Goal: Transaction & Acquisition: Purchase product/service

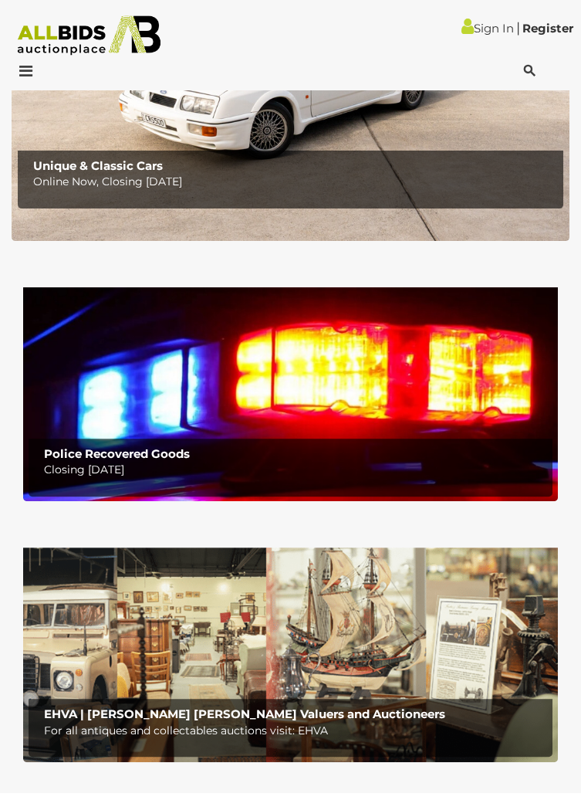
scroll to position [892, 0]
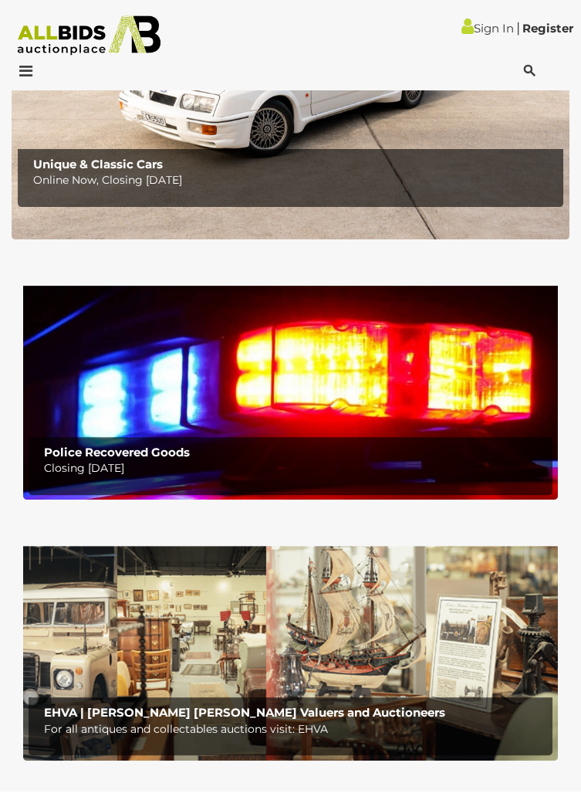
click at [294, 709] on b "EHVA | Evans Hastings Valuers and Auctioneers" at bounding box center [244, 712] width 401 height 15
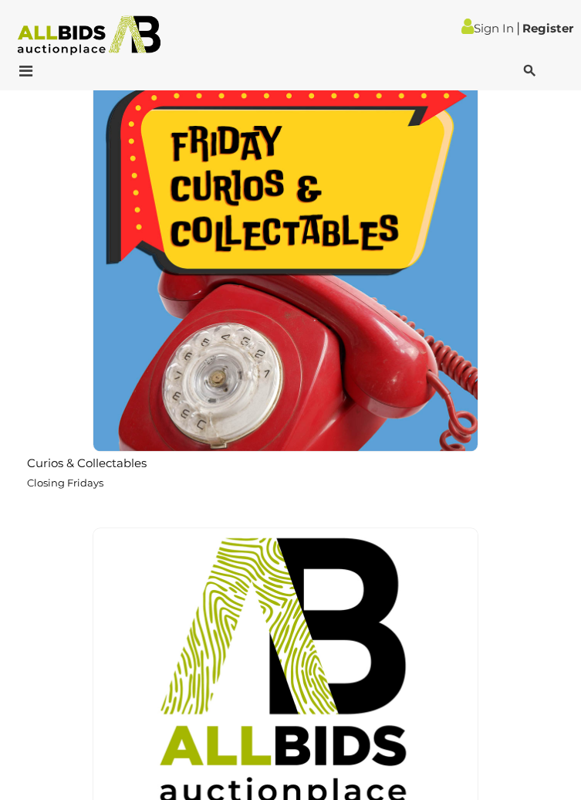
scroll to position [2295, 0]
click at [384, 383] on img at bounding box center [286, 259] width 386 height 386
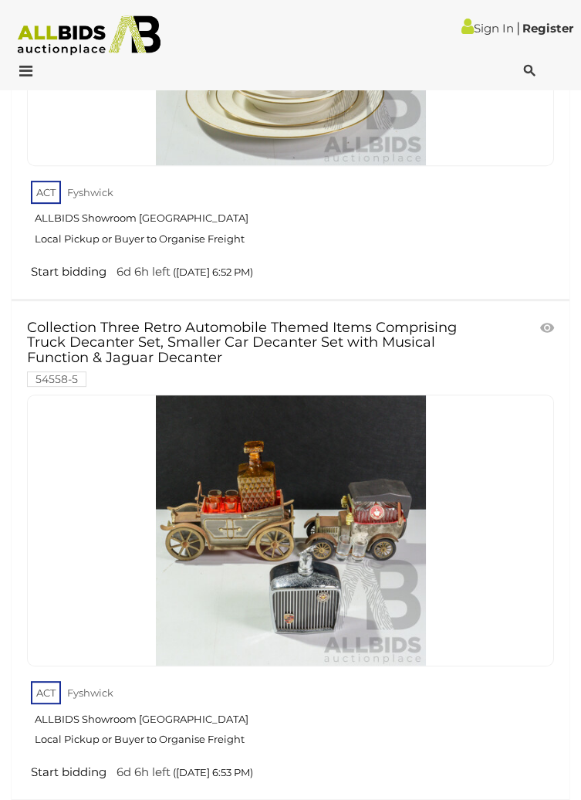
scroll to position [10973, 0]
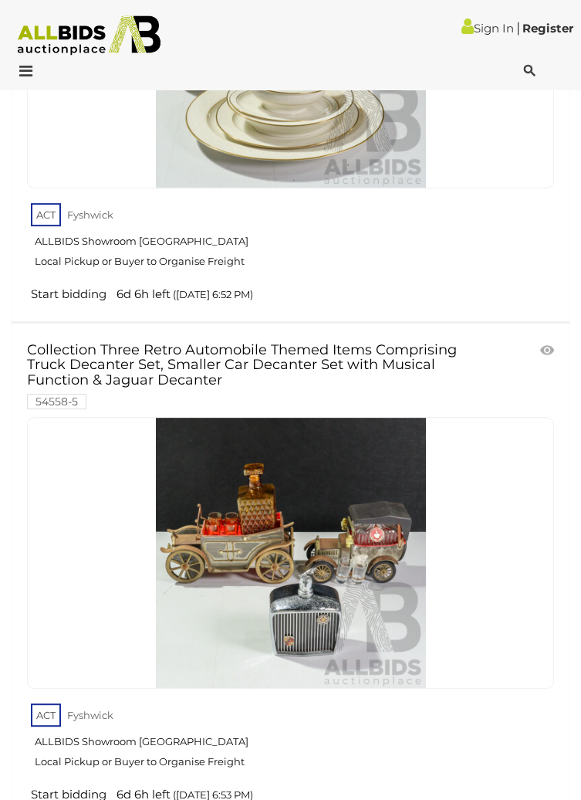
click at [578, 340] on div "Collection Three Retro Automobile Themed Items Comprising Truck Decanter Set, S…" at bounding box center [290, 573] width 581 height 498
click at [578, 344] on div "Collection Three Retro Automobile Themed Items Comprising Truck Decanter Set, S…" at bounding box center [290, 573] width 581 height 498
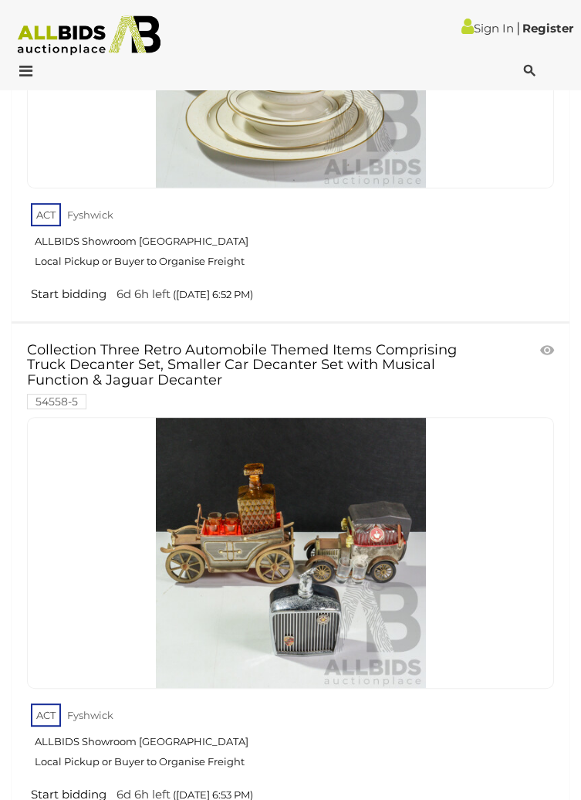
click at [578, 344] on div "Collection Three Retro Automobile Themed Items Comprising Truck Decanter Set, S…" at bounding box center [290, 573] width 581 height 498
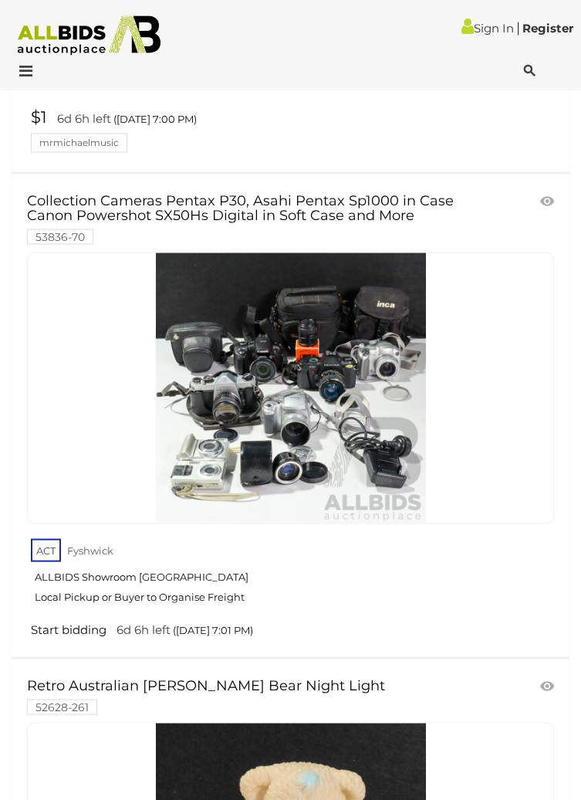
scroll to position [15094, 0]
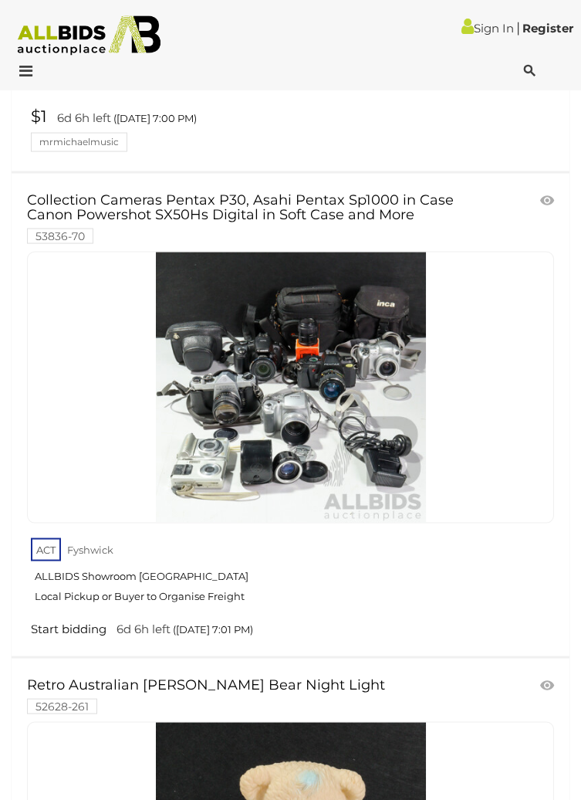
click at [482, 252] on link at bounding box center [290, 388] width 527 height 272
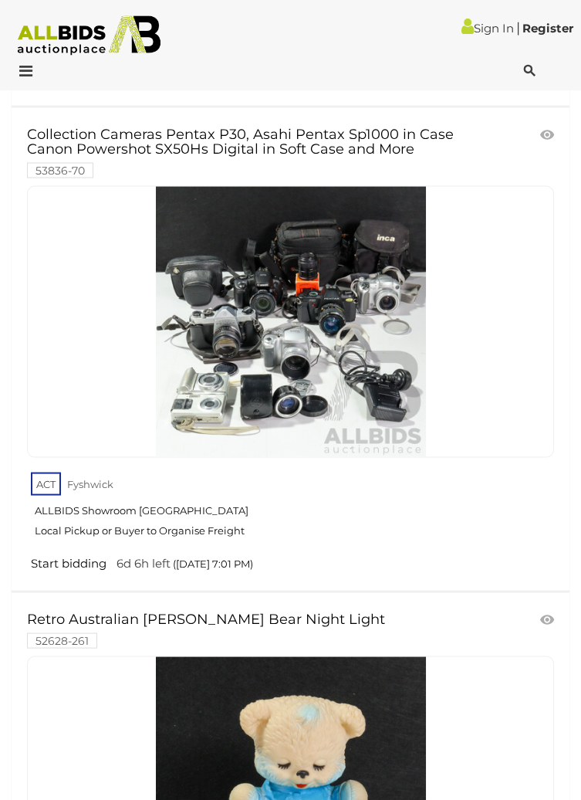
scroll to position [15176, 0]
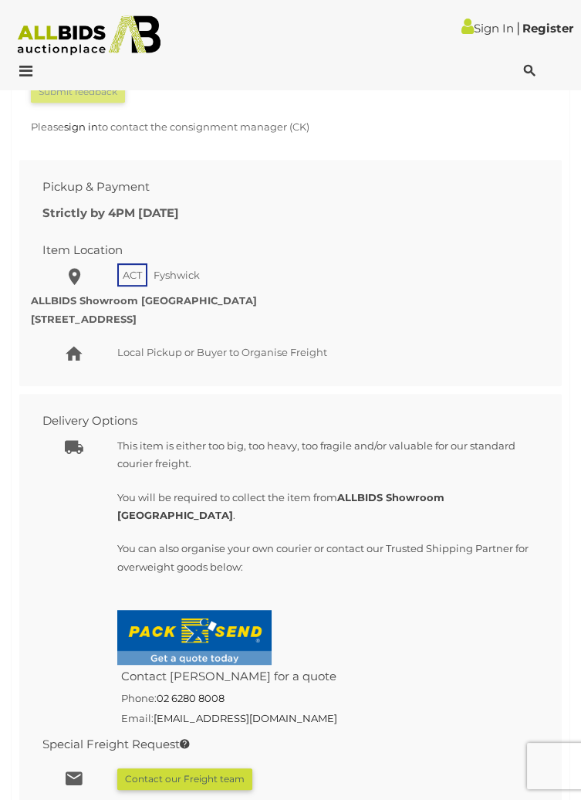
scroll to position [1510, 0]
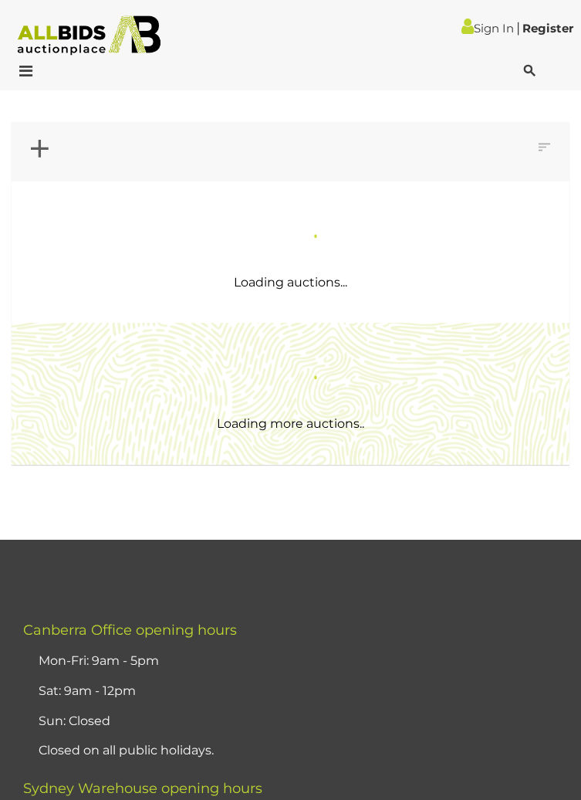
scroll to position [1107, 0]
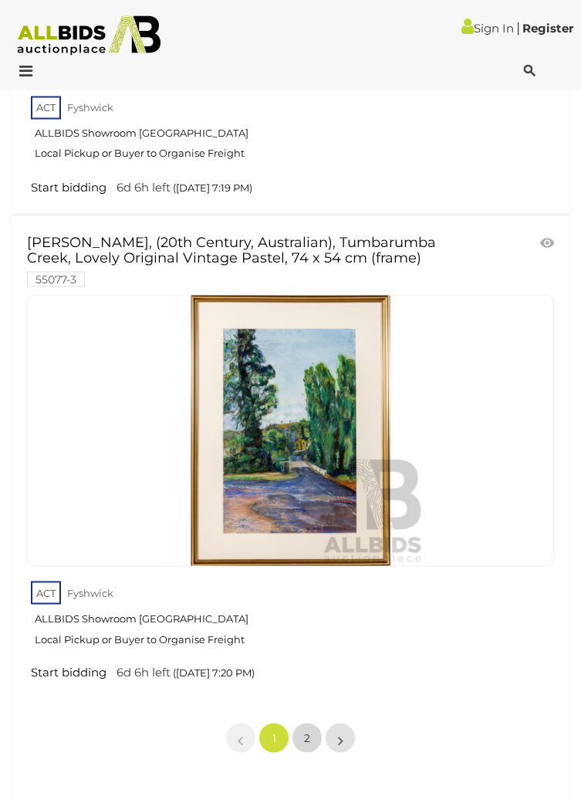
click at [321, 722] on link "2" at bounding box center [307, 737] width 31 height 31
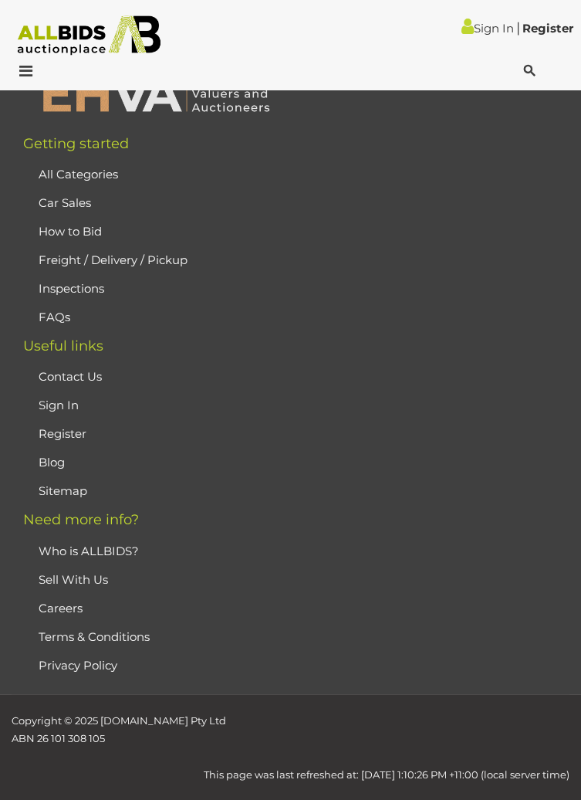
scroll to position [26, 0]
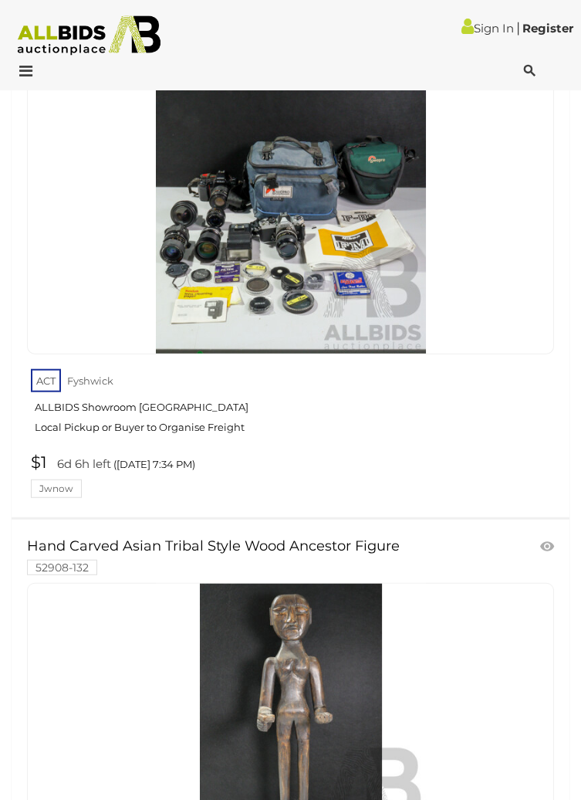
scroll to position [6640, 0]
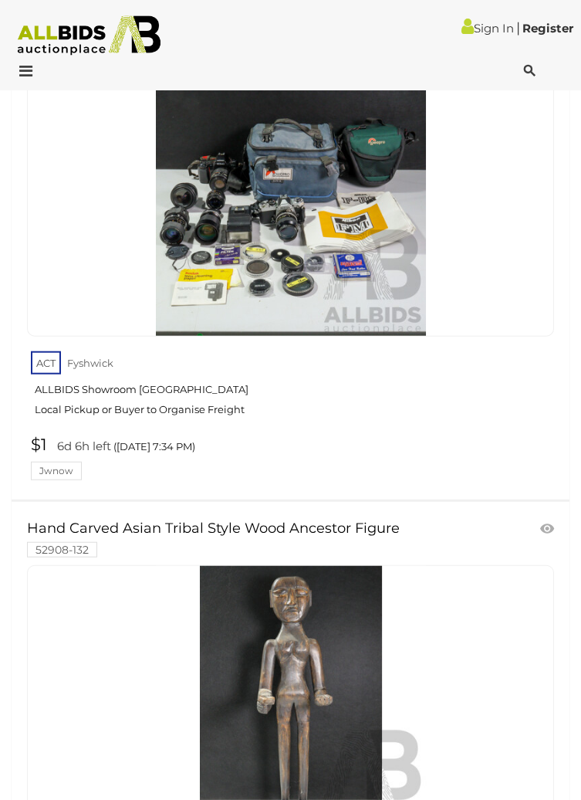
click at [465, 517] on div "Hand Carved Asian Tribal Style Wood Ancestor Figure 52908-132" at bounding box center [244, 537] width 459 height 40
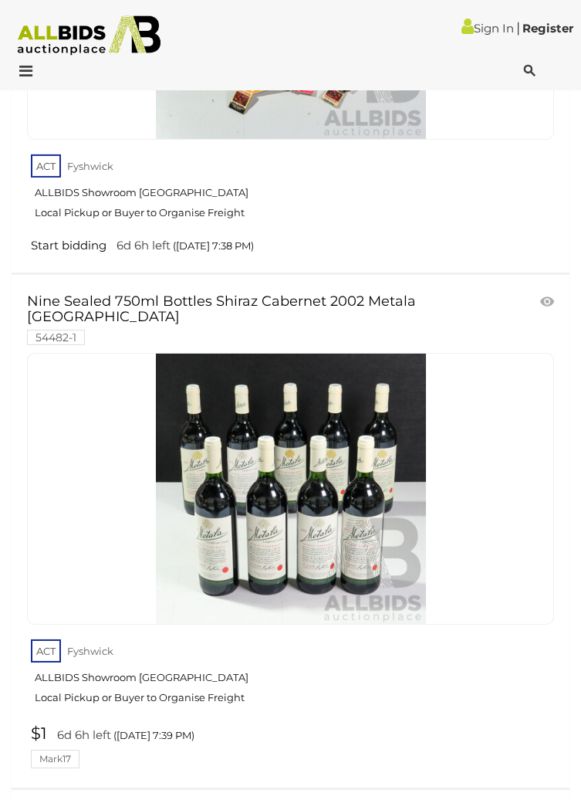
scroll to position [8775, 0]
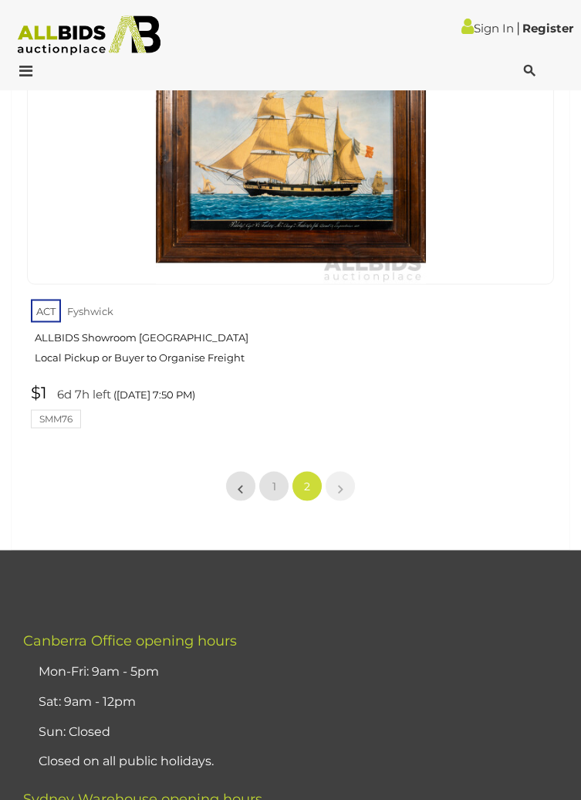
click at [235, 428] on link "$1 6d 7h left (Friday 7:50 PM) SMM76" at bounding box center [292, 405] width 531 height 45
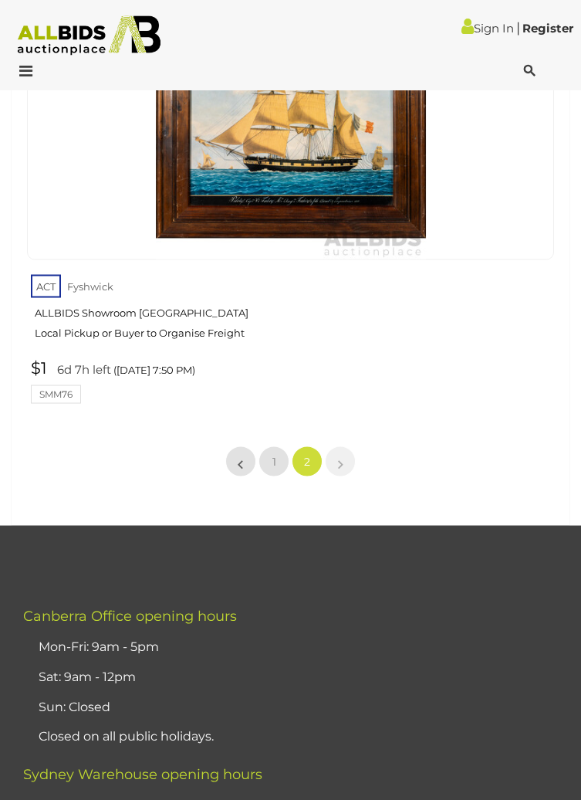
scroll to position [14784, 0]
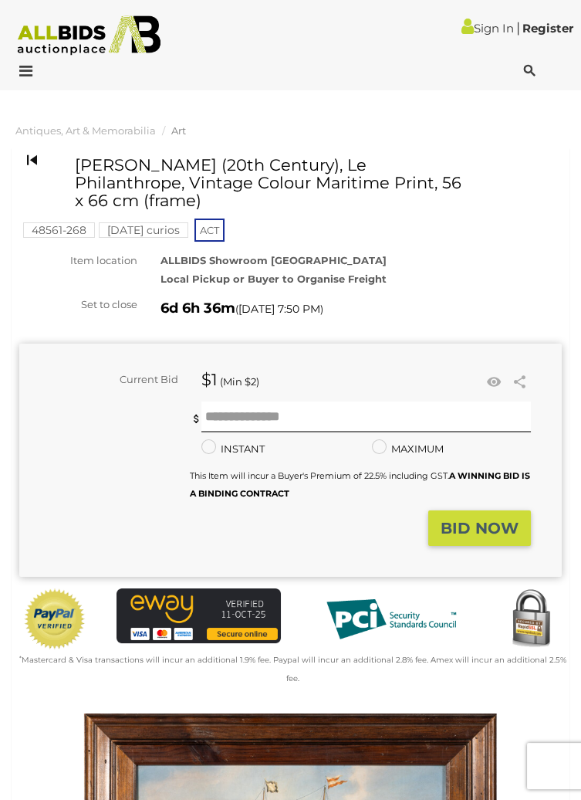
click at [492, 27] on link "Sign In" at bounding box center [488, 28] width 53 height 15
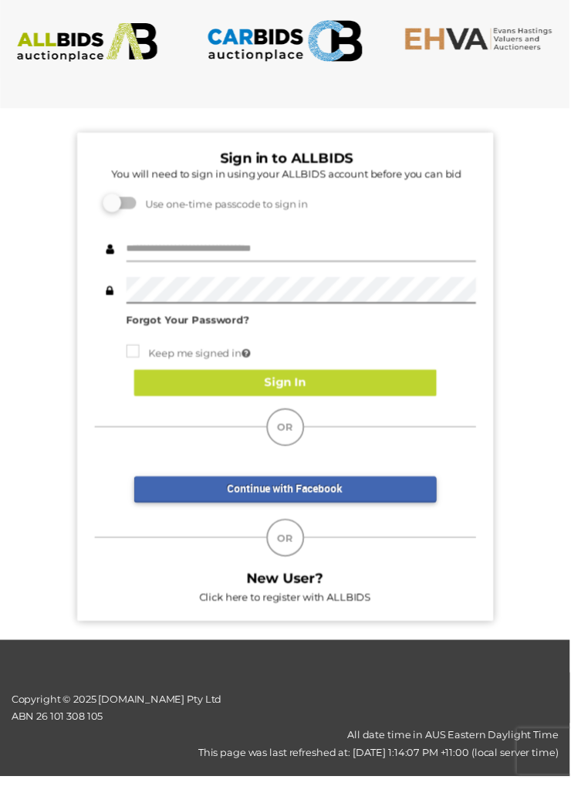
click at [280, 257] on input "text" at bounding box center [307, 253] width 357 height 27
type input "**********"
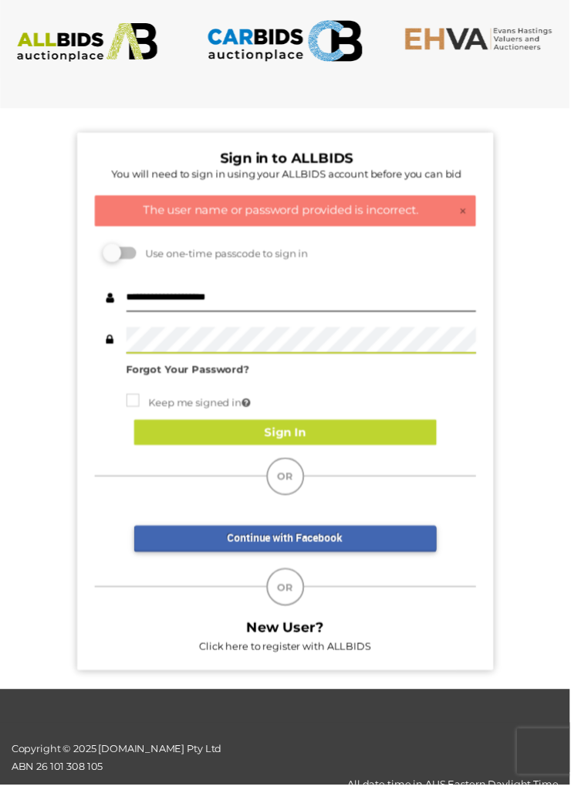
click at [356, 442] on button "Sign In" at bounding box center [291, 441] width 309 height 27
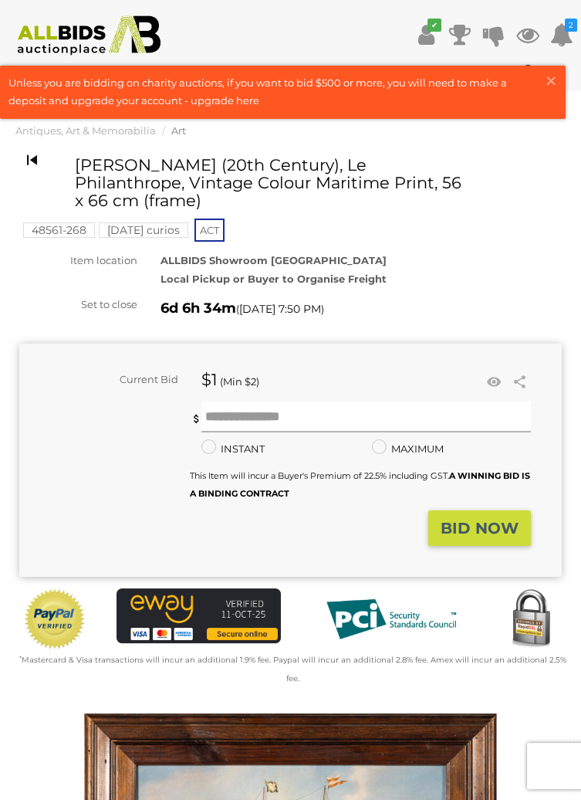
click at [268, 411] on input "text" at bounding box center [367, 416] width 330 height 31
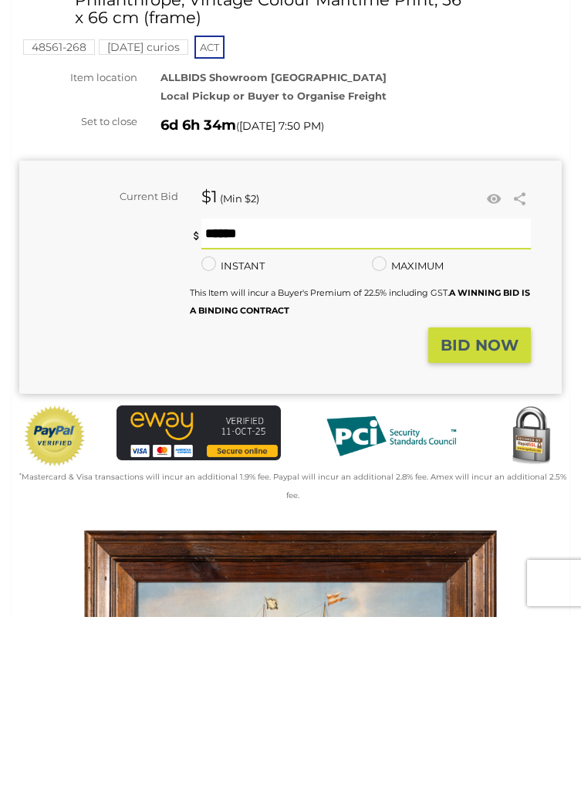
type input "*"
click at [492, 525] on strong "BID NOW" at bounding box center [480, 528] width 78 height 19
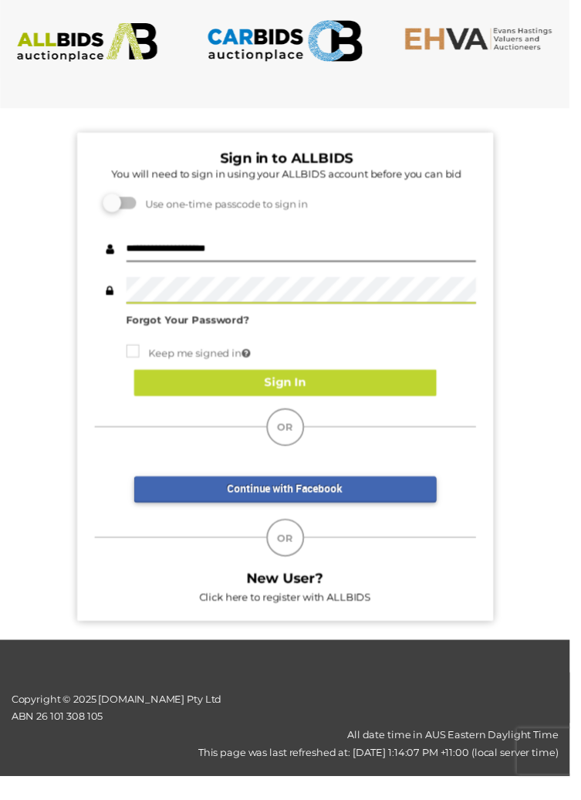
click at [334, 387] on button "Sign In" at bounding box center [291, 390] width 309 height 27
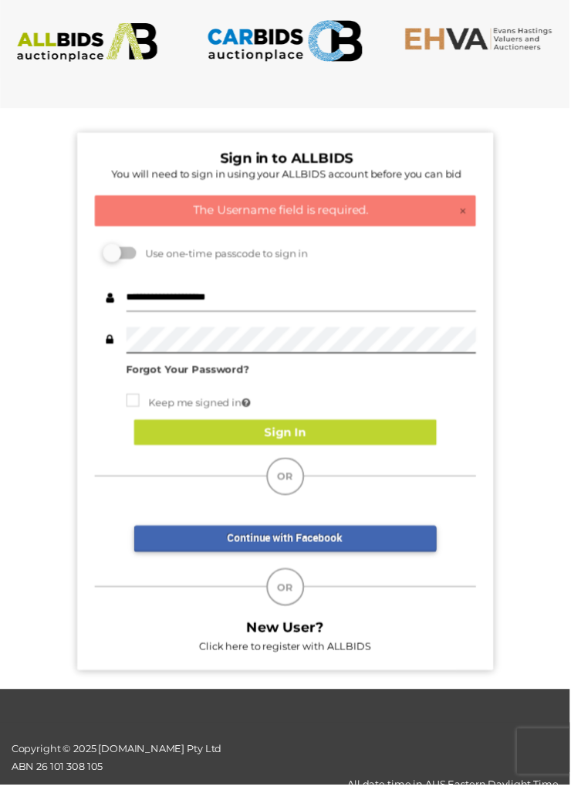
click at [315, 302] on input "**********" at bounding box center [307, 304] width 357 height 27
click at [206, 304] on input "**********" at bounding box center [307, 304] width 357 height 27
click at [320, 436] on button "Sign In" at bounding box center [291, 441] width 309 height 27
click at [283, 298] on input "**********" at bounding box center [307, 304] width 357 height 27
type input "**********"
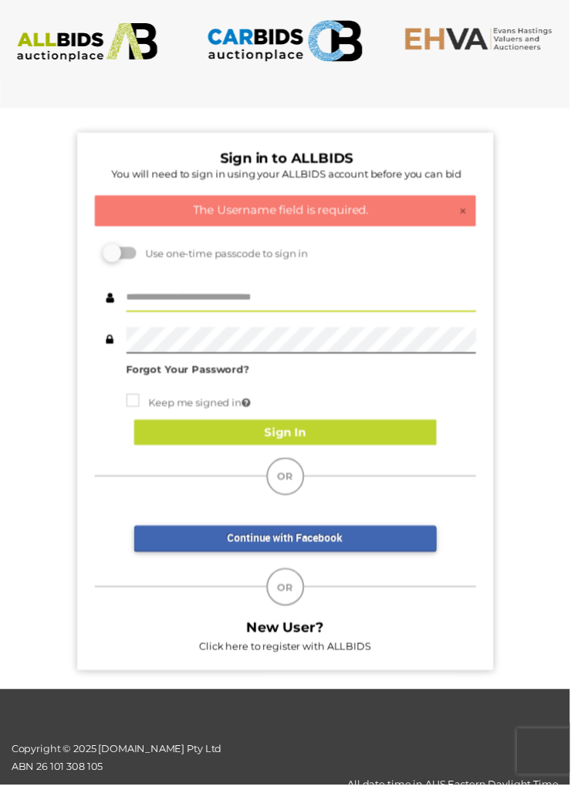
click at [308, 309] on input "text" at bounding box center [307, 304] width 357 height 27
type input "**********"
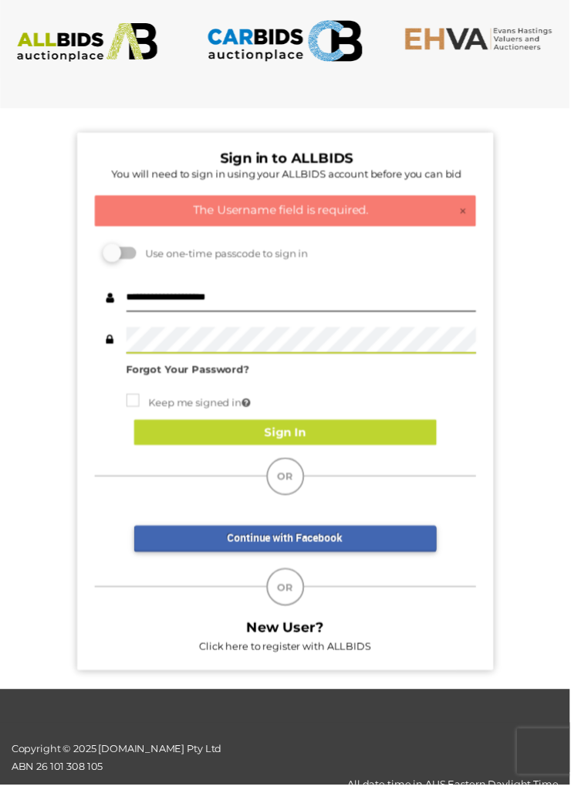
click at [310, 444] on button "Sign In" at bounding box center [291, 441] width 309 height 27
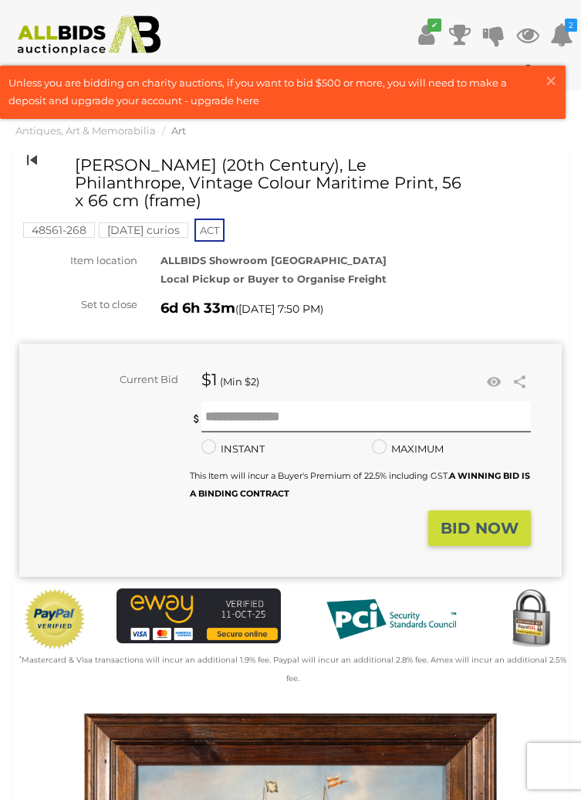
click at [33, 162] on icon at bounding box center [32, 160] width 10 height 20
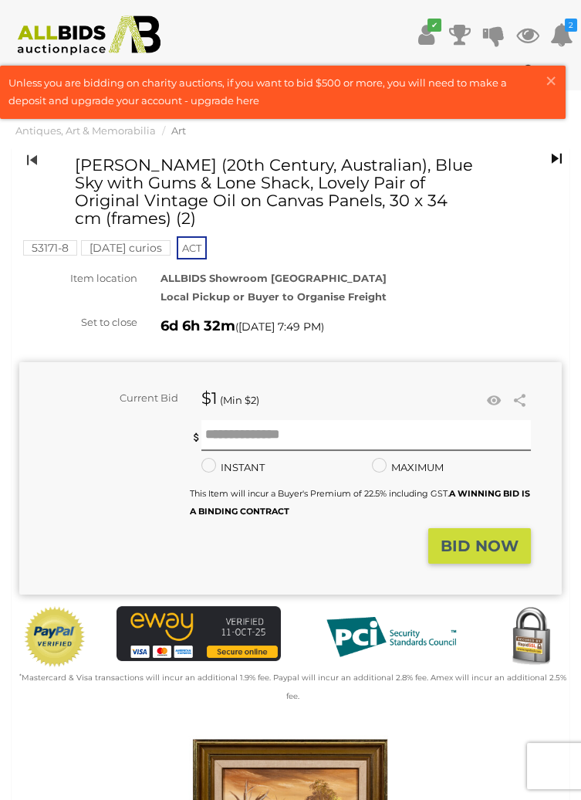
click at [29, 168] on icon at bounding box center [32, 160] width 10 height 20
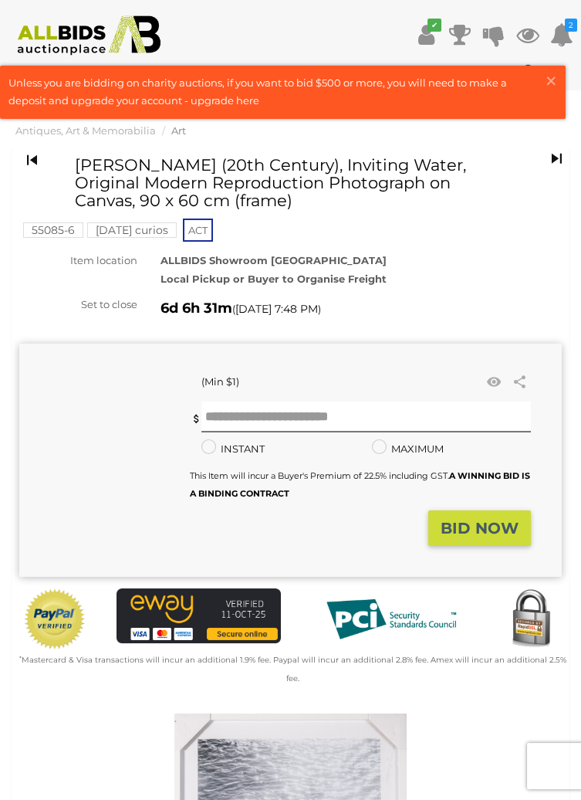
click at [426, 32] on icon at bounding box center [426, 35] width 16 height 28
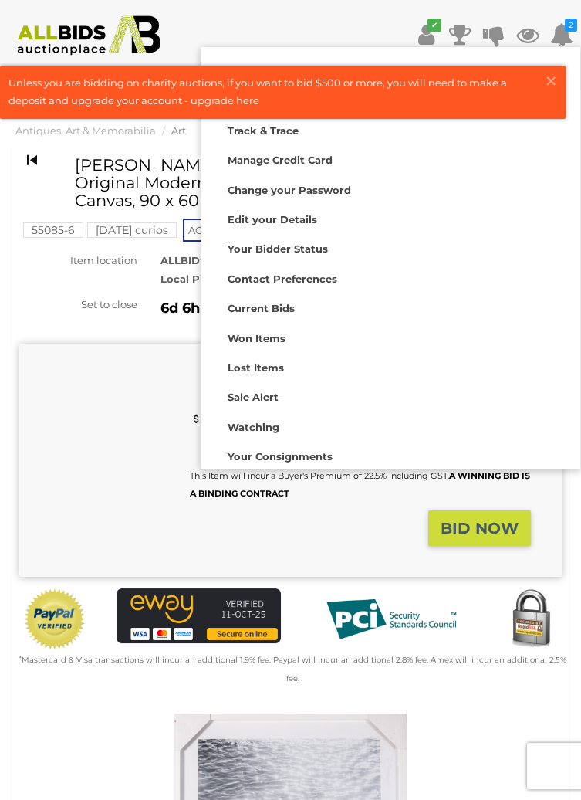
click at [282, 340] on strong "Won Items" at bounding box center [257, 338] width 58 height 12
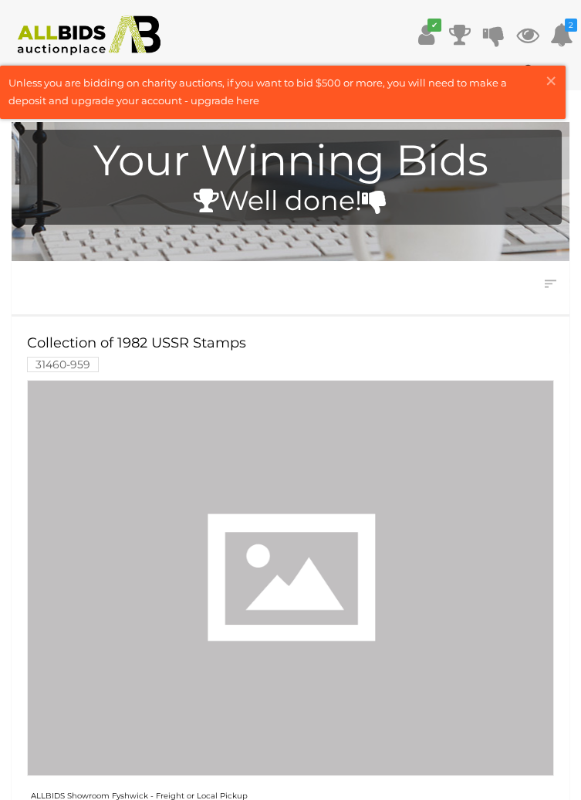
click at [417, 280] on div "Closing First Closing Last Lowest Bid Highest Bid Item Name A-Z Item Name Z-A" at bounding box center [291, 275] width 558 height 28
click at [462, 39] on icon at bounding box center [460, 35] width 22 height 28
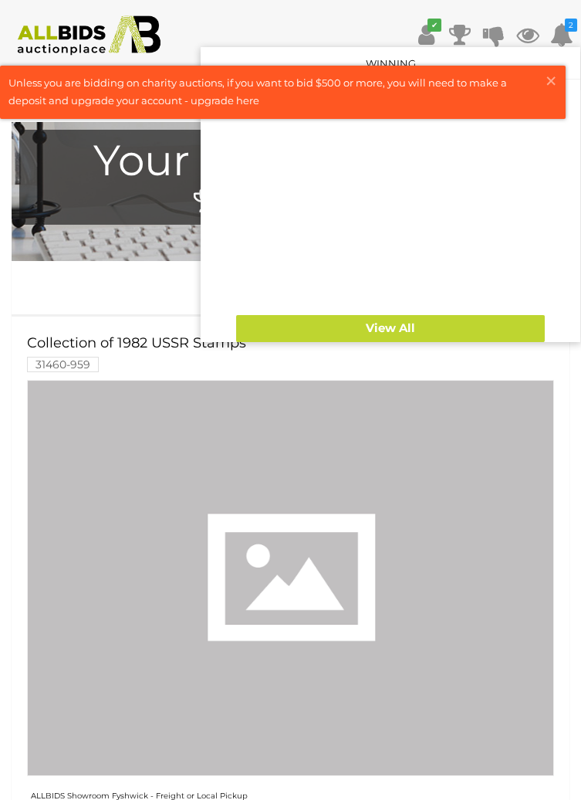
click at [406, 334] on link "View All" at bounding box center [390, 328] width 309 height 27
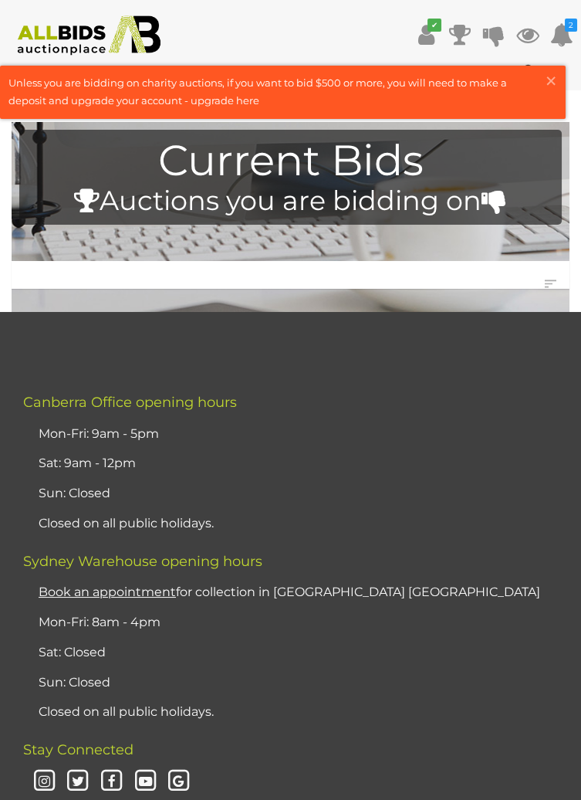
click at [532, 32] on icon at bounding box center [528, 35] width 23 height 28
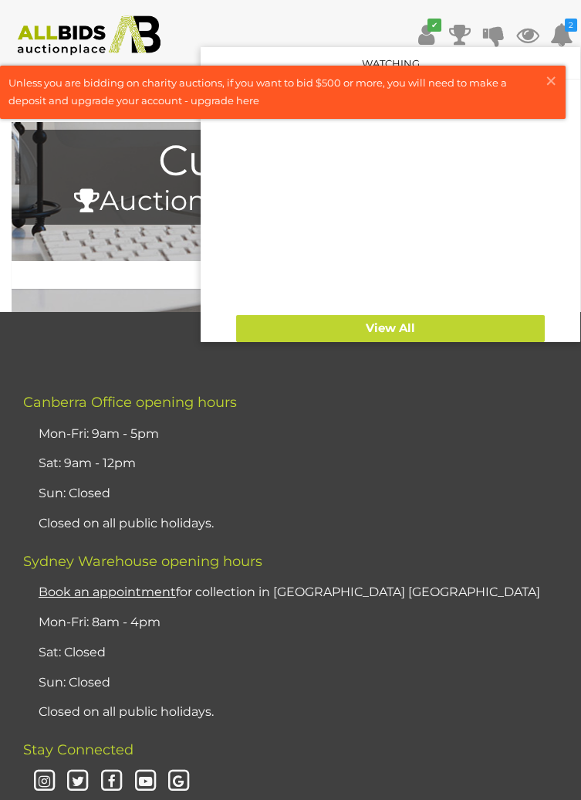
click at [415, 340] on link "View All" at bounding box center [390, 328] width 309 height 27
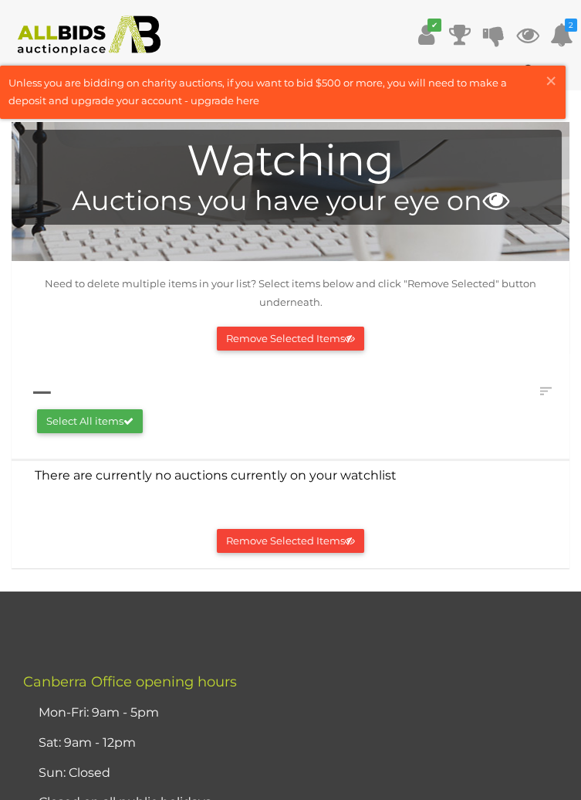
click at [567, 33] on icon at bounding box center [561, 35] width 23 height 28
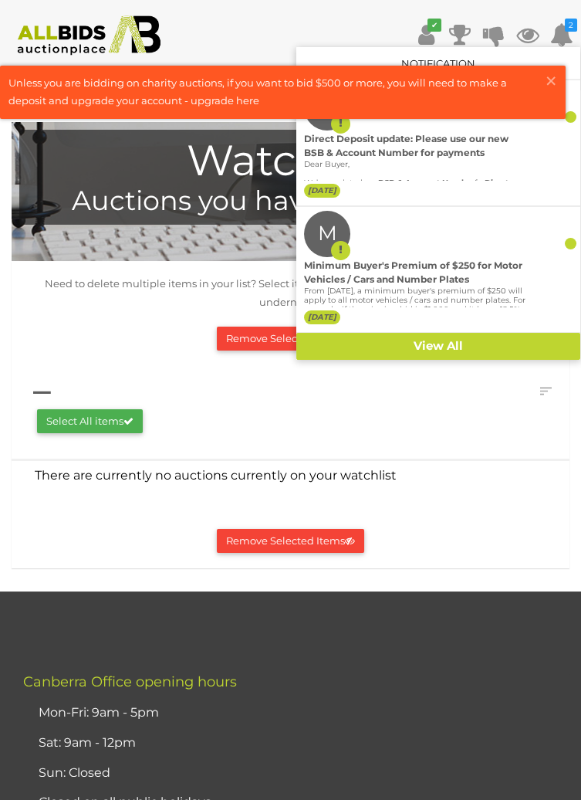
click at [217, 293] on div at bounding box center [290, 400] width 581 height 800
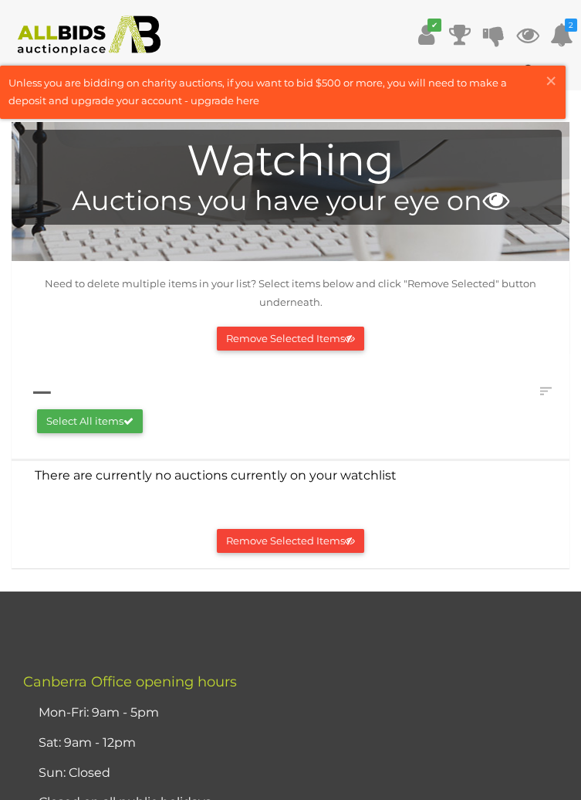
click at [398, 181] on h1 "Watching" at bounding box center [290, 160] width 527 height 47
click at [84, 42] on img at bounding box center [89, 35] width 161 height 40
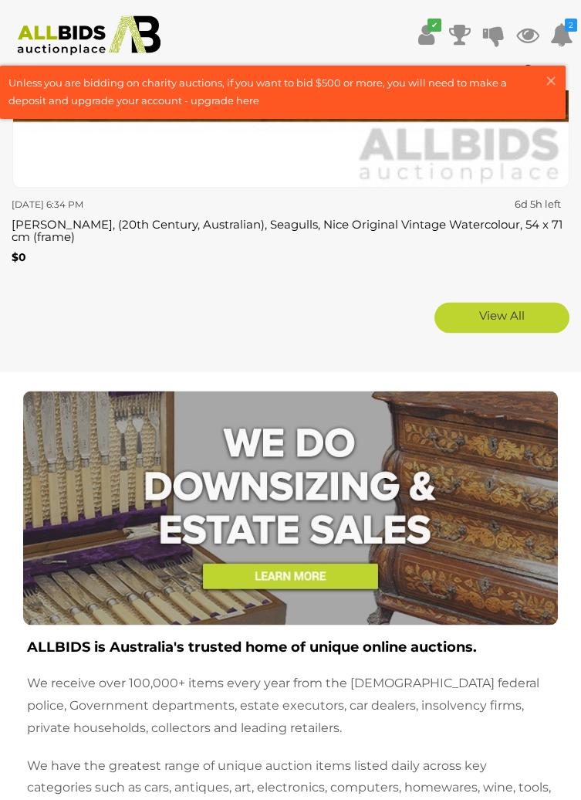
scroll to position [13896, 0]
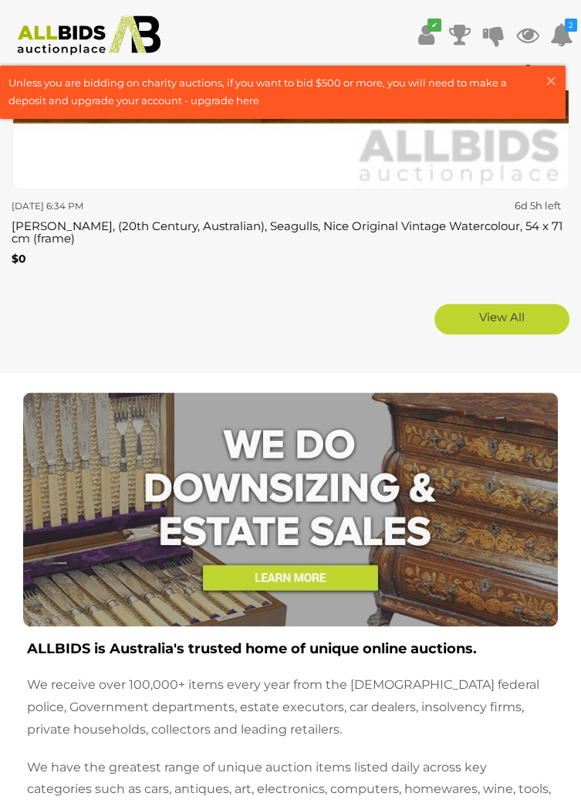
click at [505, 309] on link "View All" at bounding box center [502, 318] width 135 height 31
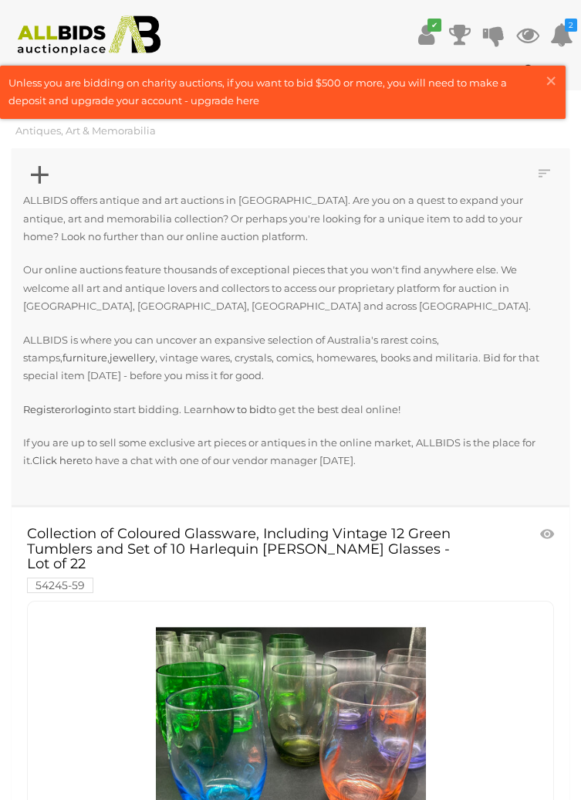
click at [44, 185] on icon at bounding box center [40, 175] width 18 height 30
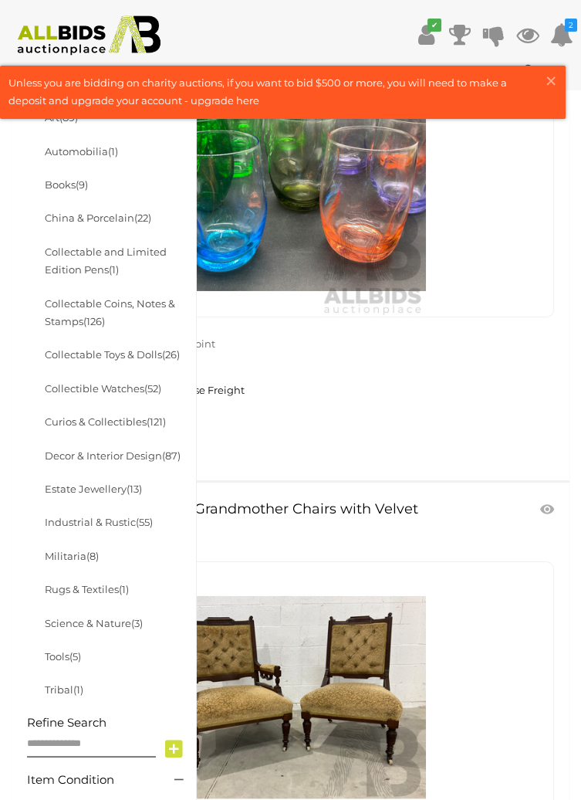
scroll to position [556, 0]
click at [88, 549] on span "(8)" at bounding box center [92, 555] width 12 height 12
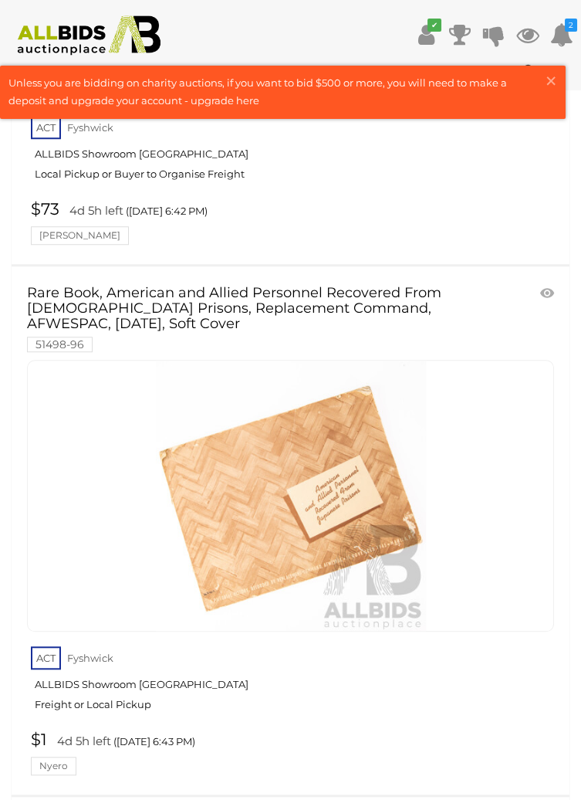
scroll to position [2185, 0]
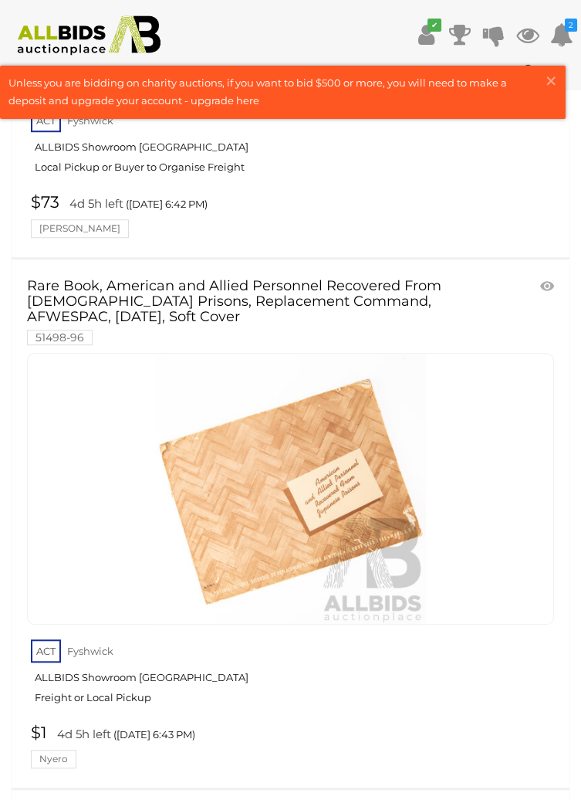
click at [320, 415] on link at bounding box center [290, 489] width 527 height 272
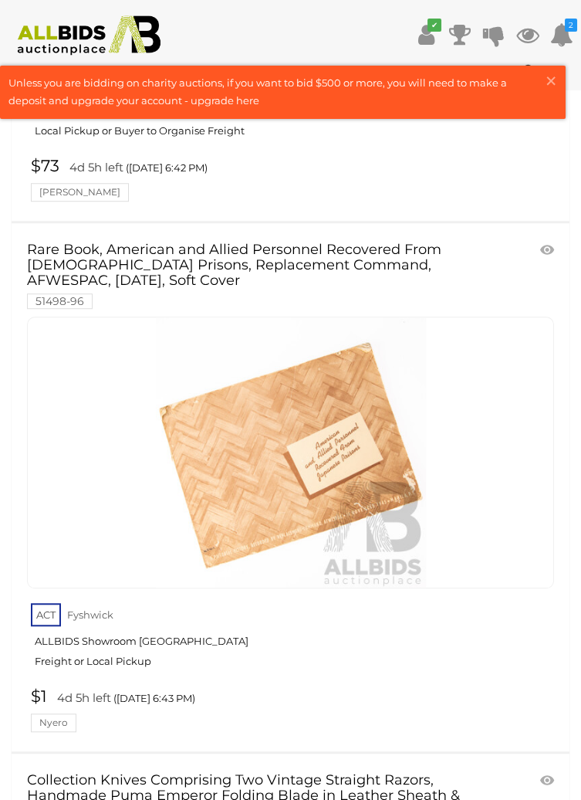
scroll to position [2254, 0]
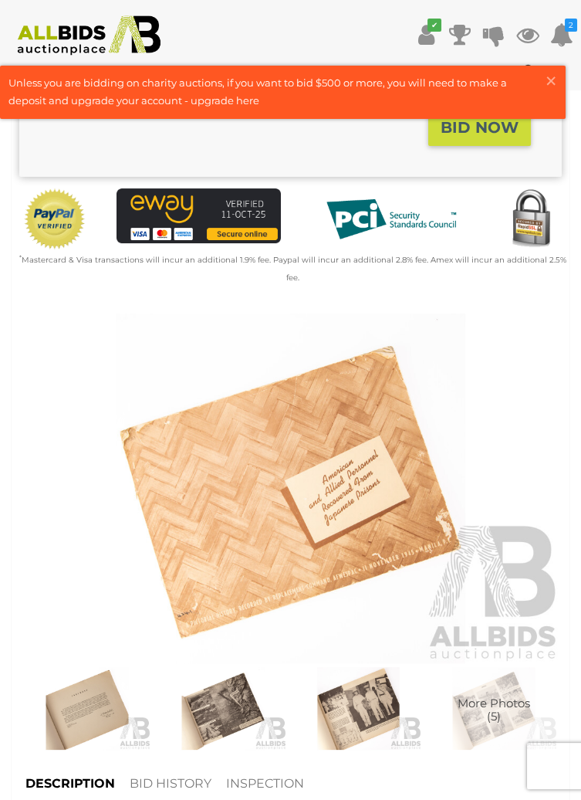
scroll to position [509, 0]
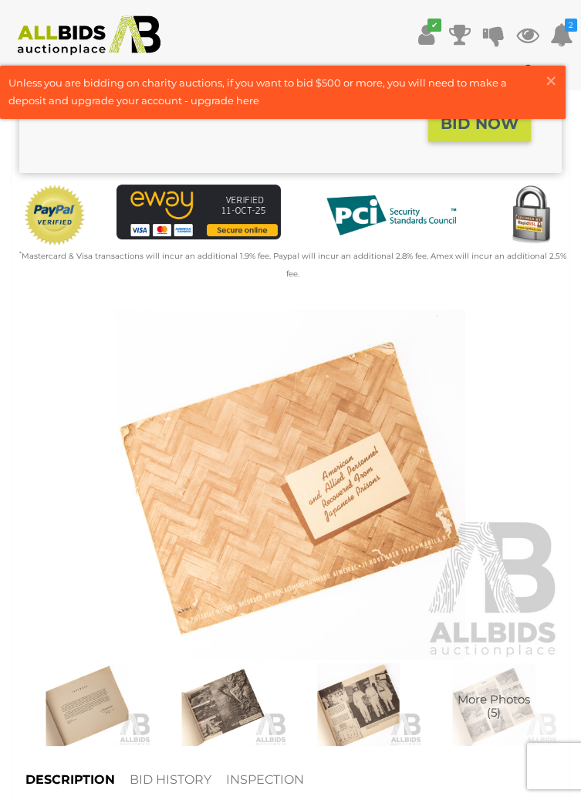
click at [234, 692] on img at bounding box center [223, 704] width 128 height 83
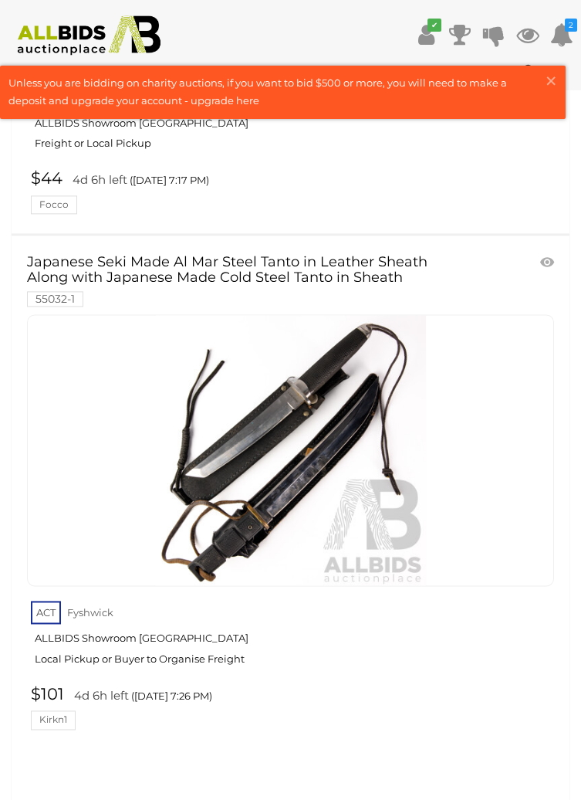
scroll to position [3769, 0]
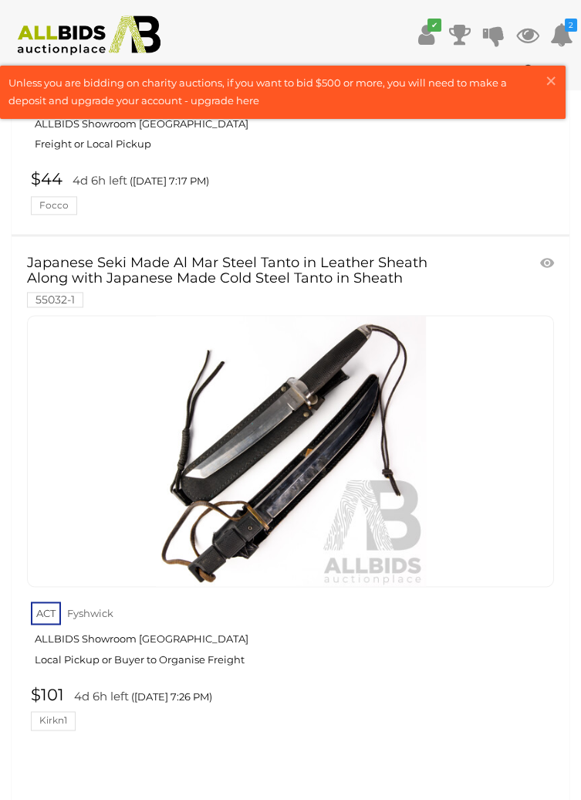
click at [547, 256] on icon at bounding box center [547, 263] width 14 height 15
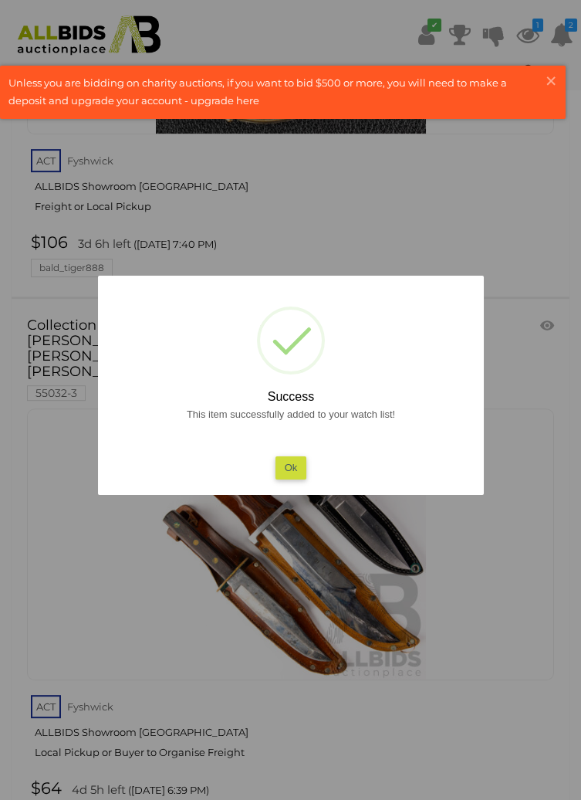
click at [303, 469] on button "Ok" at bounding box center [291, 467] width 32 height 22
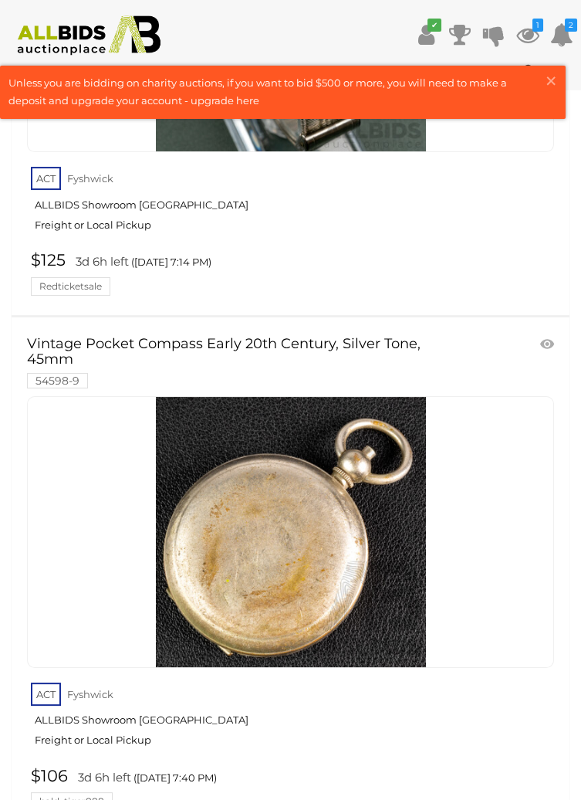
scroll to position [0, 0]
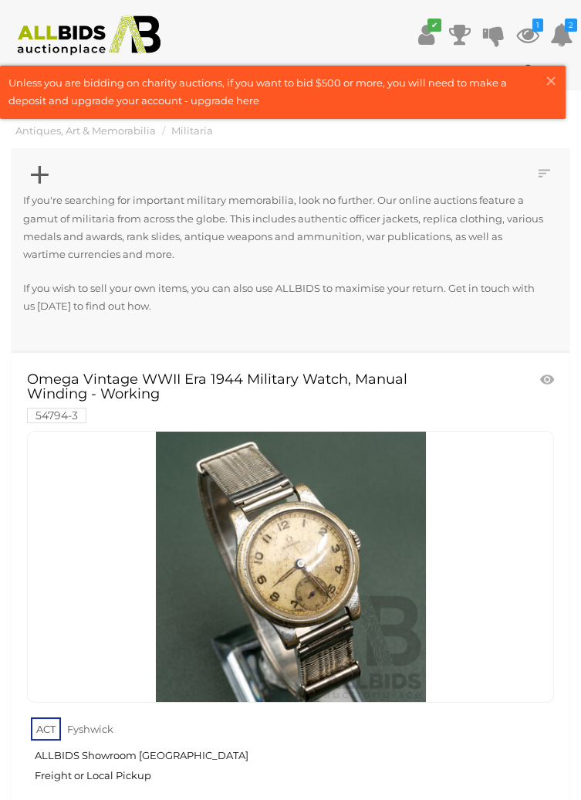
click at [43, 169] on icon at bounding box center [40, 175] width 18 height 30
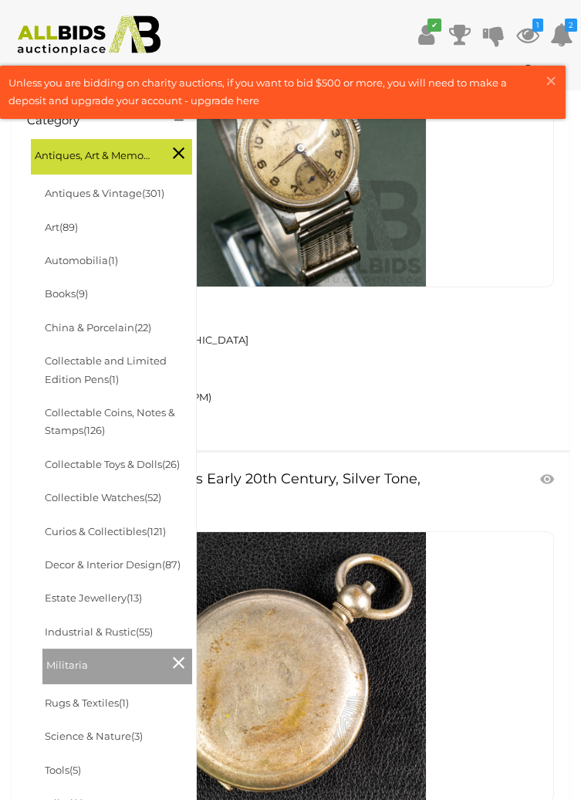
scroll to position [420, 0]
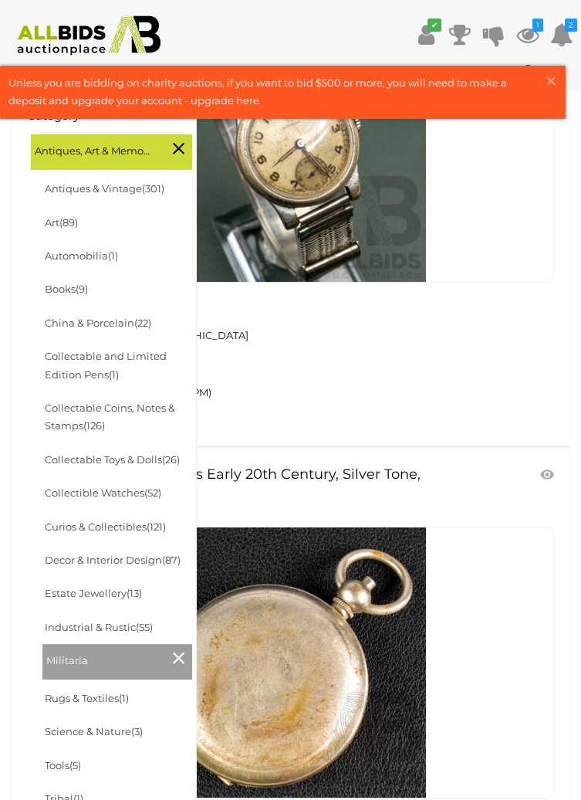
click at [131, 595] on span "(13)" at bounding box center [134, 593] width 15 height 12
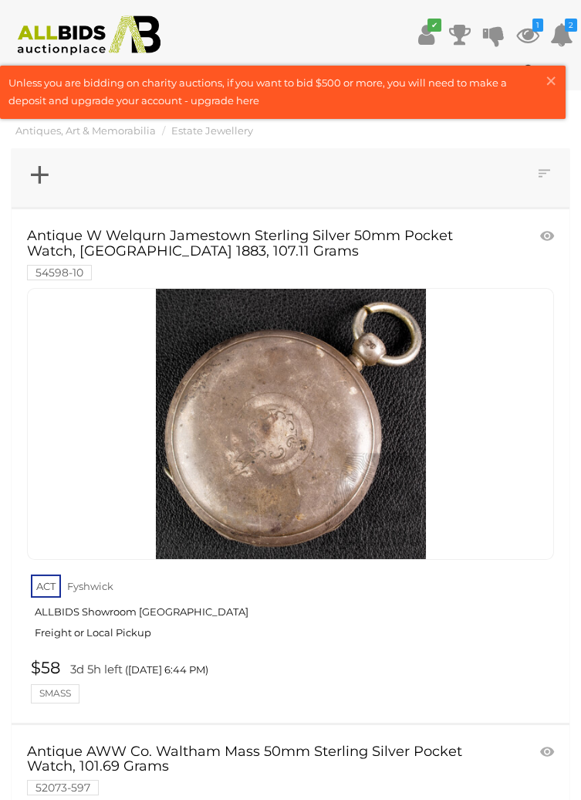
click at [41, 179] on icon at bounding box center [40, 175] width 18 height 30
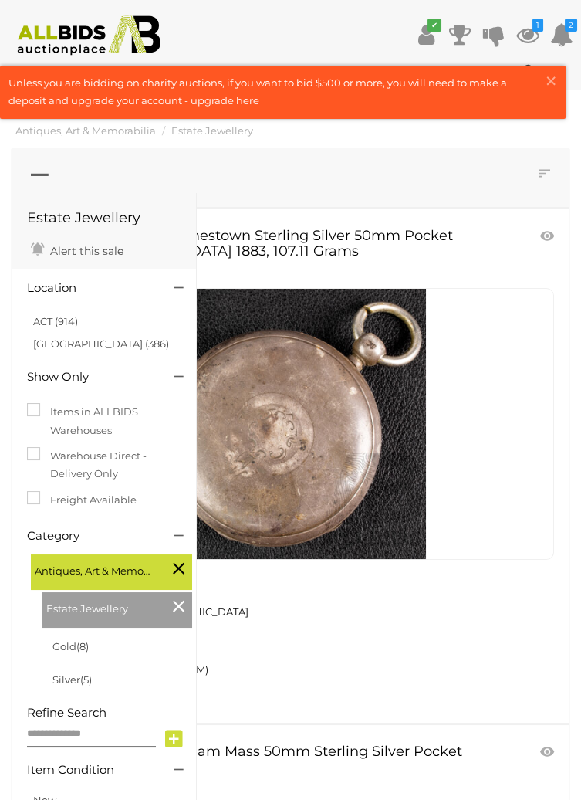
click at [89, 647] on span "(8)" at bounding box center [82, 646] width 12 height 12
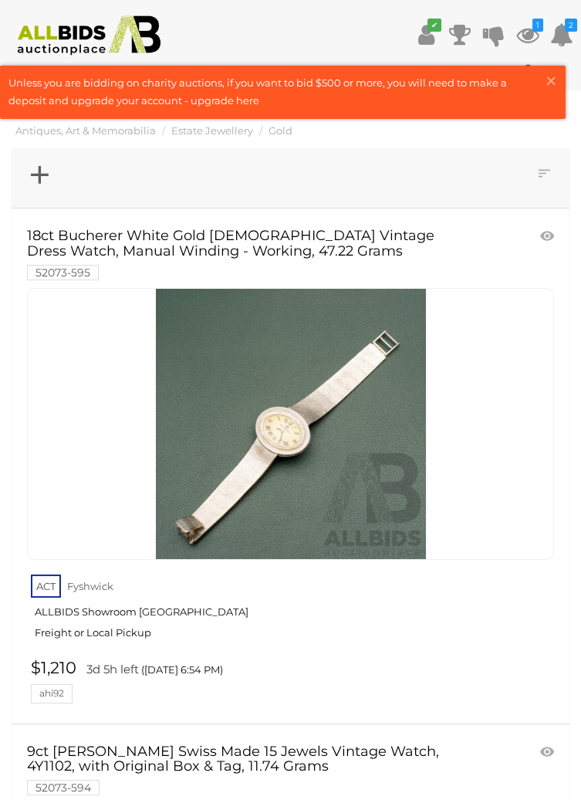
click at [46, 186] on icon at bounding box center [40, 175] width 18 height 30
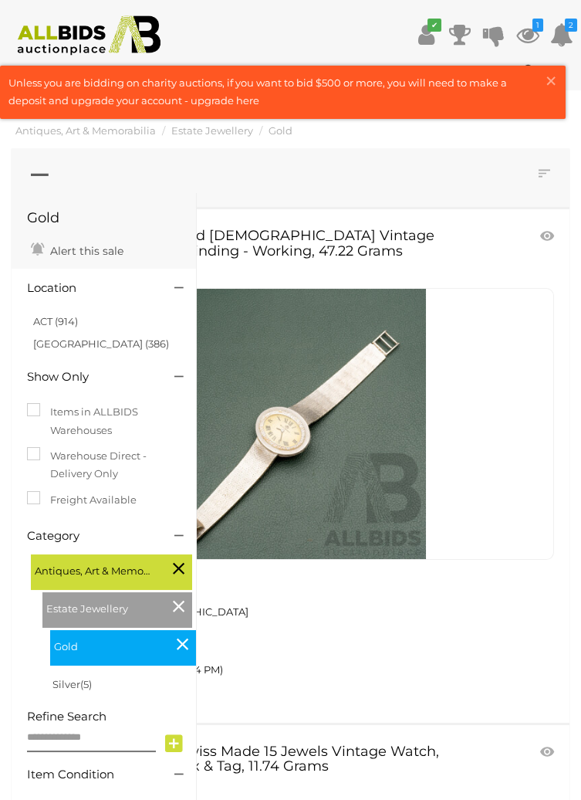
click at [181, 571] on icon at bounding box center [179, 568] width 12 height 20
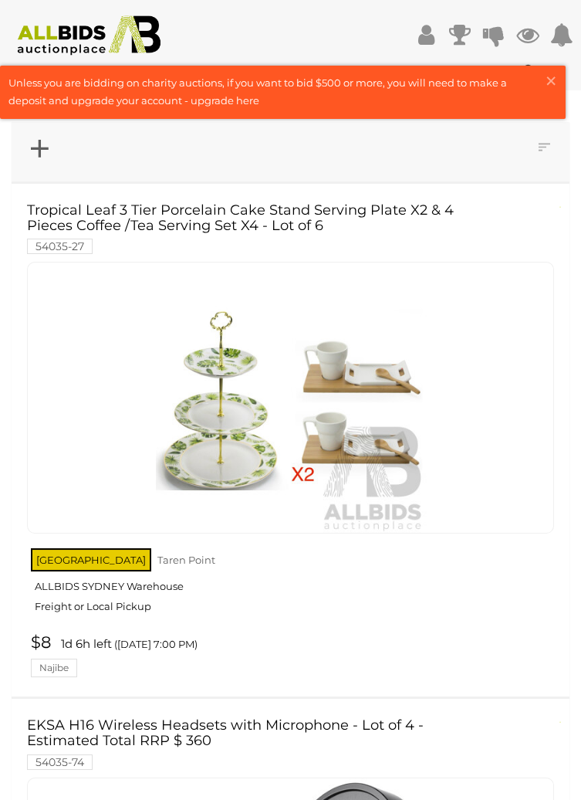
click at [36, 158] on icon at bounding box center [40, 149] width 18 height 30
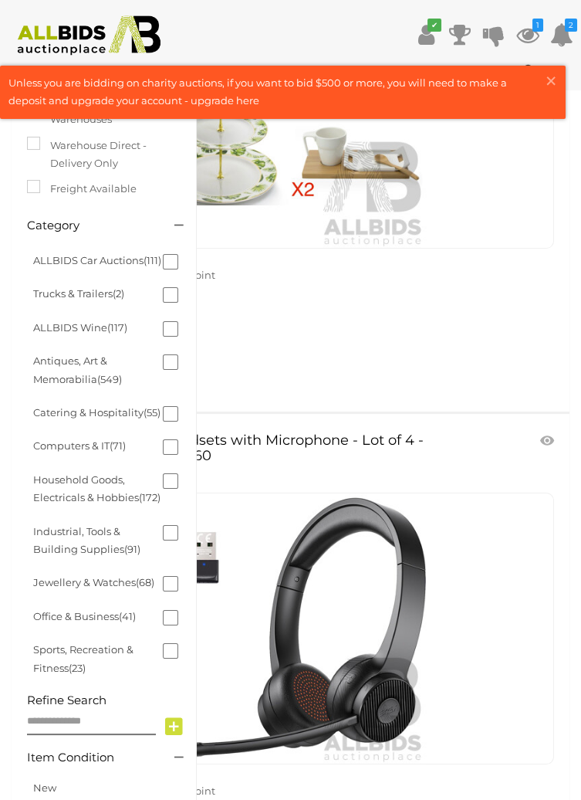
scroll to position [290, 0]
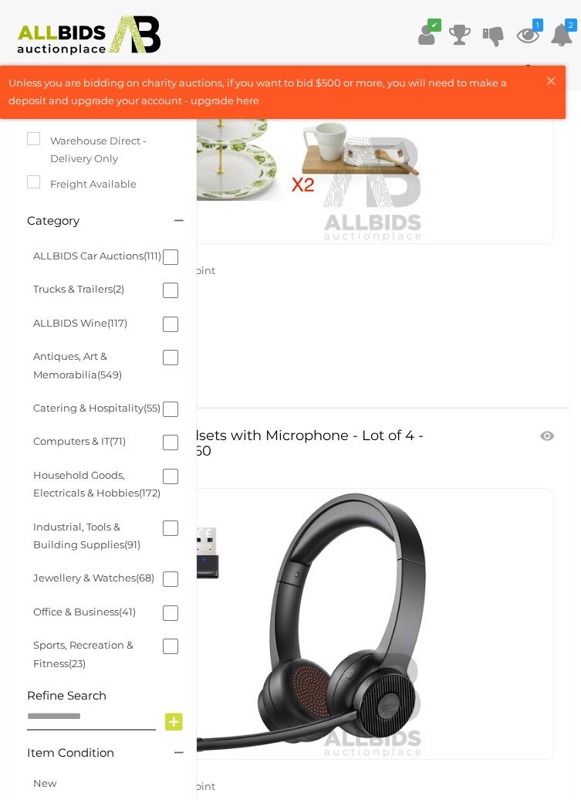
click at [124, 660] on link "Sports, Recreation & Fitness (23)" at bounding box center [83, 654] width 100 height 30
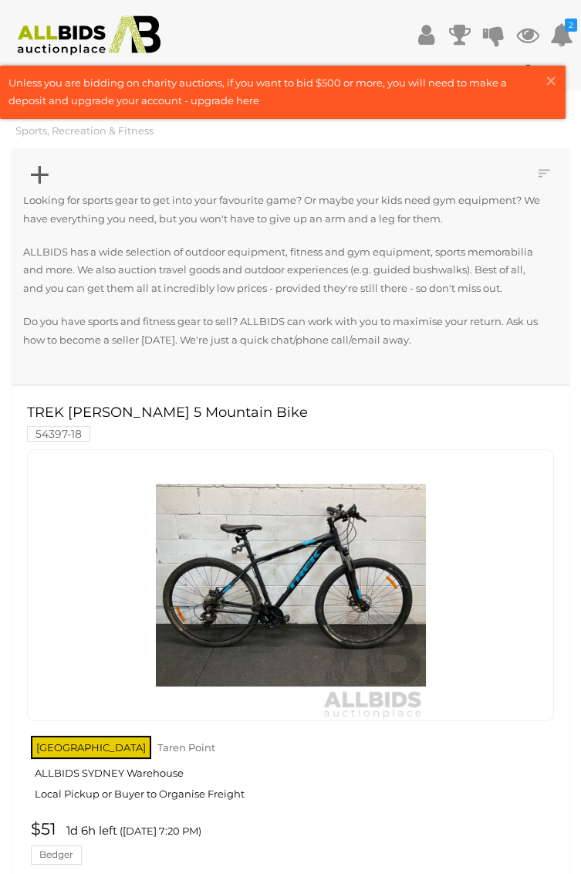
click at [46, 181] on icon at bounding box center [40, 175] width 18 height 30
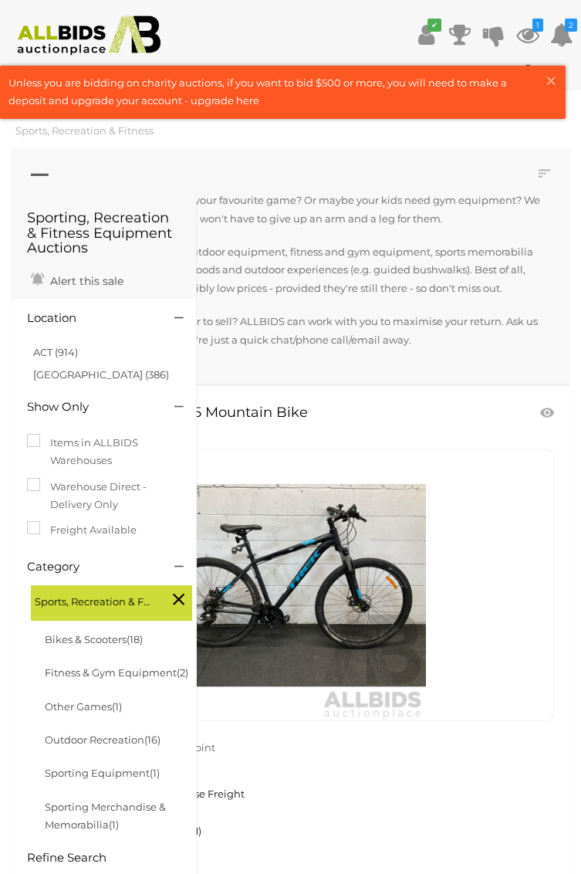
click at [176, 602] on icon at bounding box center [179, 599] width 12 height 20
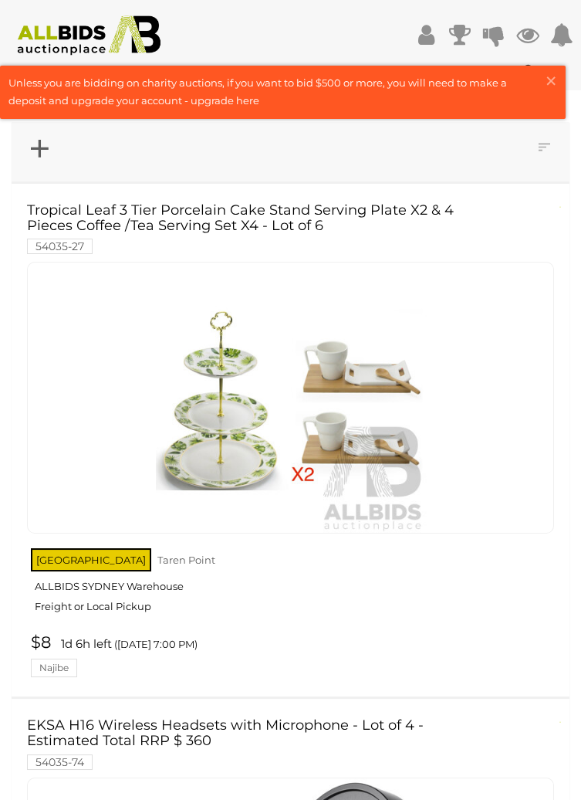
click at [46, 150] on icon at bounding box center [40, 149] width 18 height 30
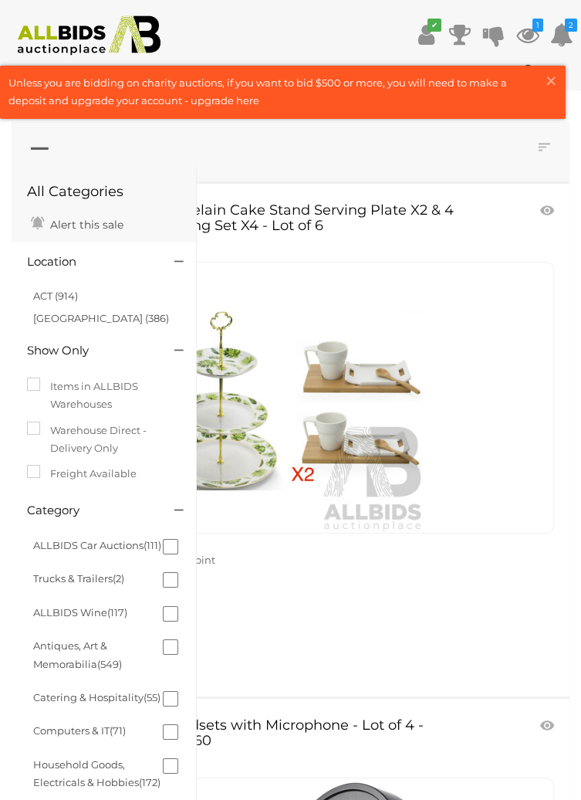
click at [101, 613] on li "ALLBIDS Wine (117)" at bounding box center [106, 612] width 150 height 33
click at [96, 618] on link "ALLBIDS Wine (117)" at bounding box center [80, 612] width 94 height 12
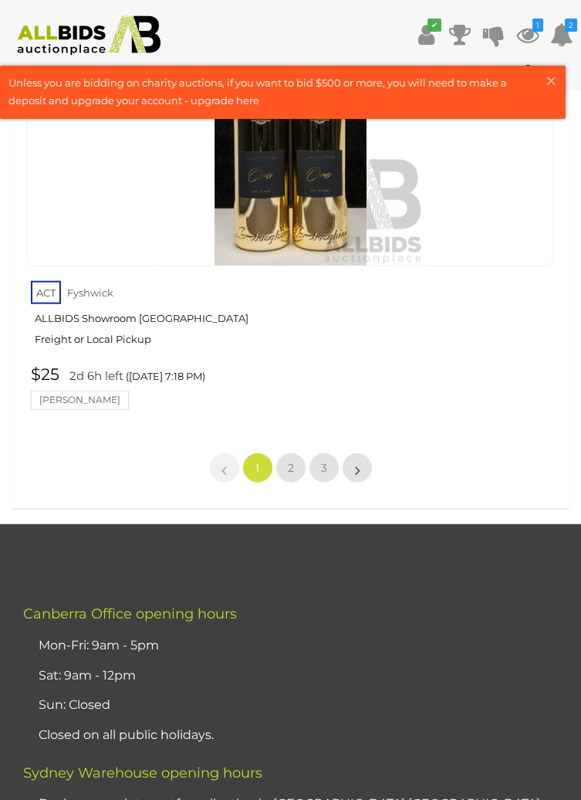
scroll to position [25775, 0]
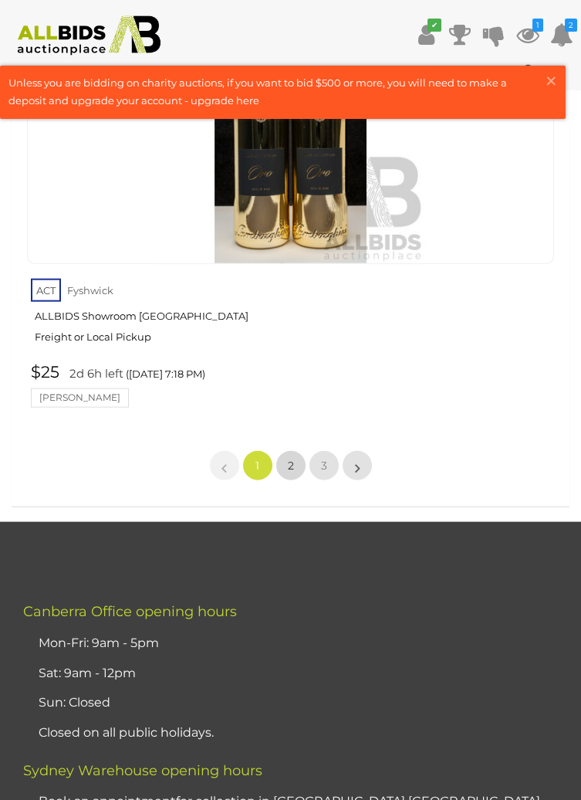
click at [291, 459] on span "2" at bounding box center [291, 466] width 6 height 14
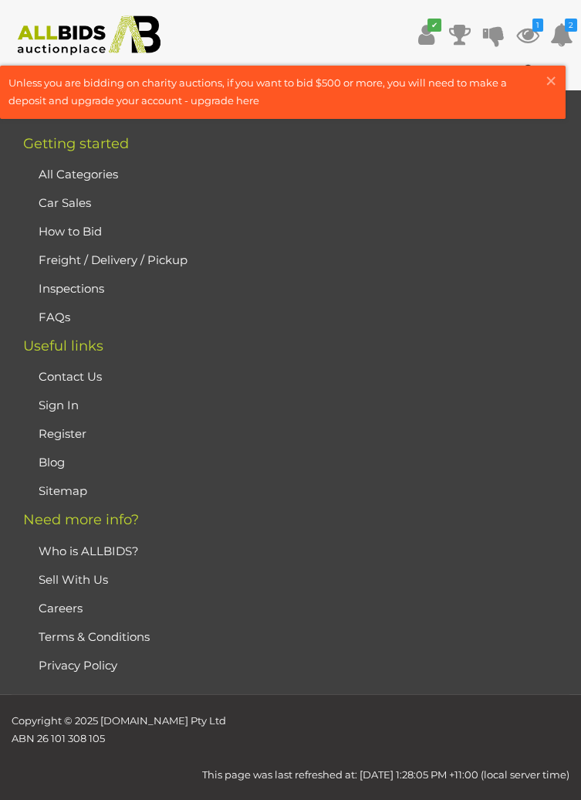
scroll to position [247, 0]
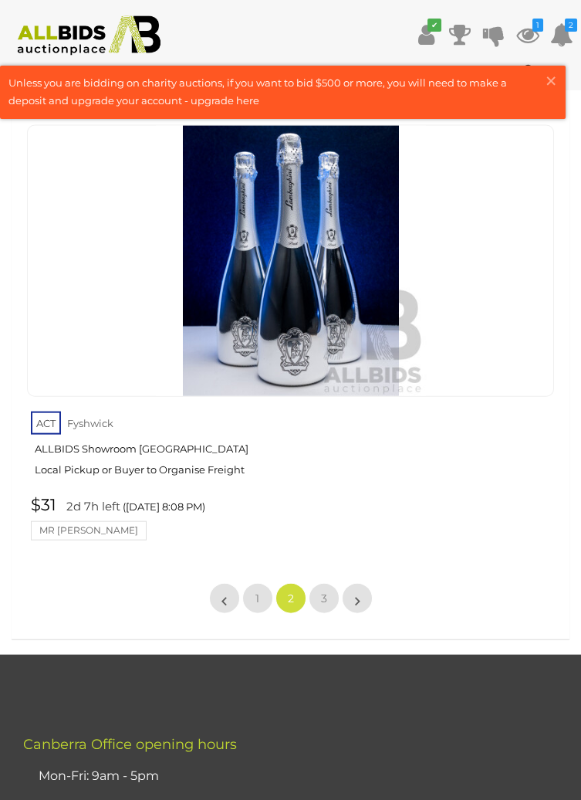
scroll to position [25680, 0]
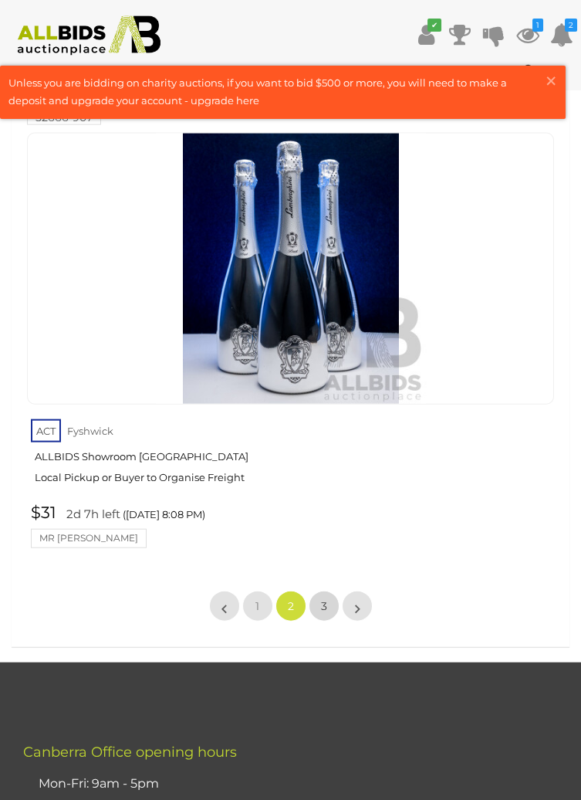
click at [324, 599] on span "3" at bounding box center [324, 606] width 6 height 14
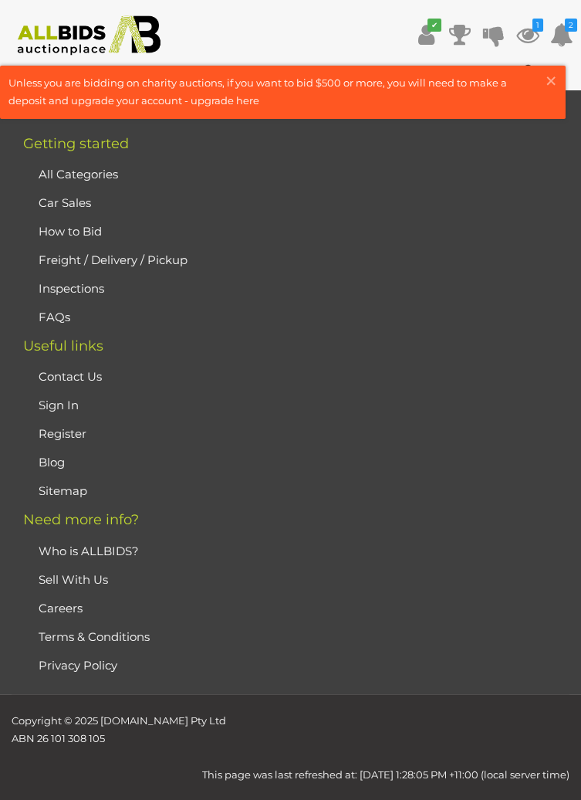
scroll to position [247, 0]
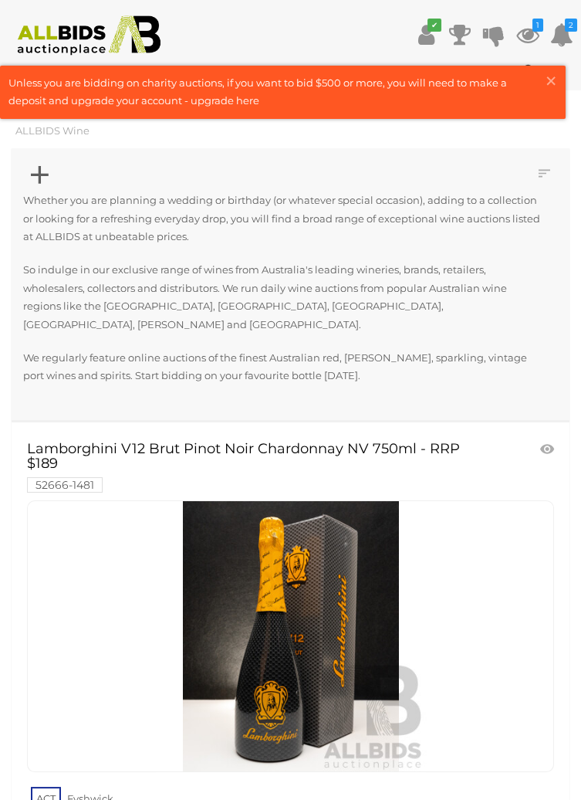
click at [46, 177] on icon at bounding box center [40, 175] width 18 height 30
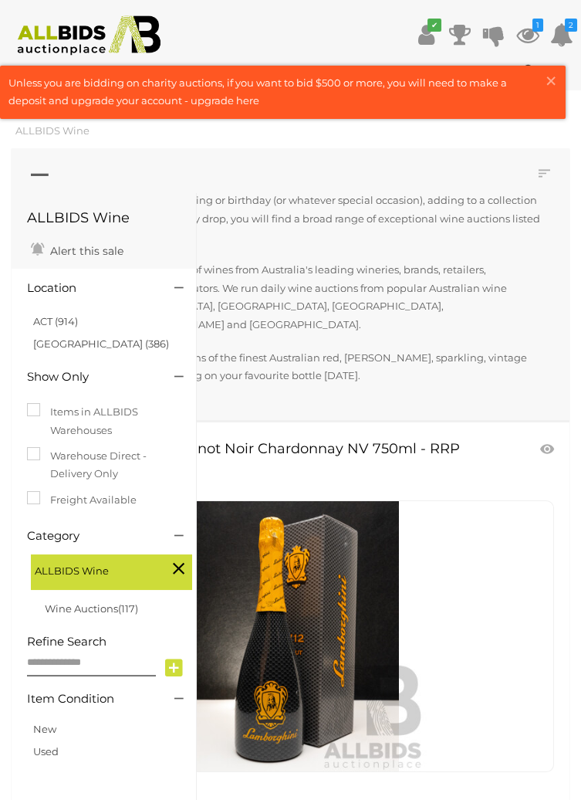
click at [181, 570] on icon at bounding box center [179, 568] width 12 height 20
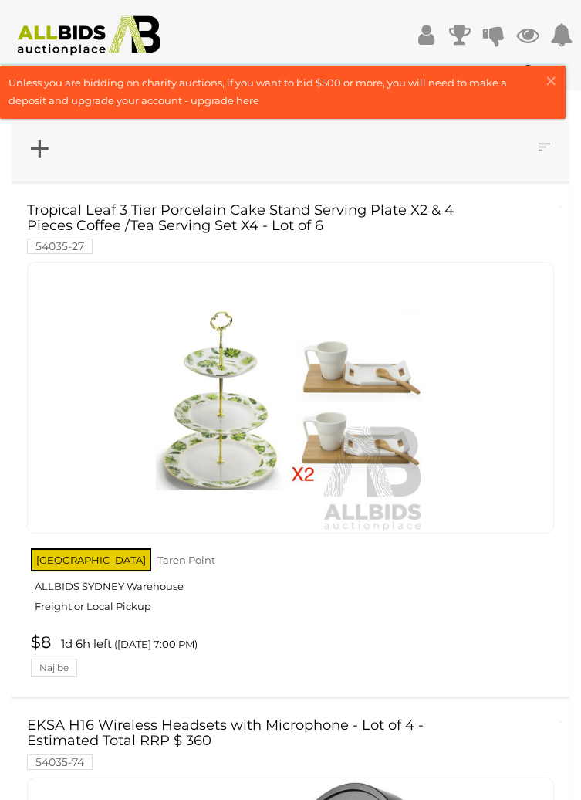
click at [40, 155] on icon at bounding box center [40, 149] width 18 height 30
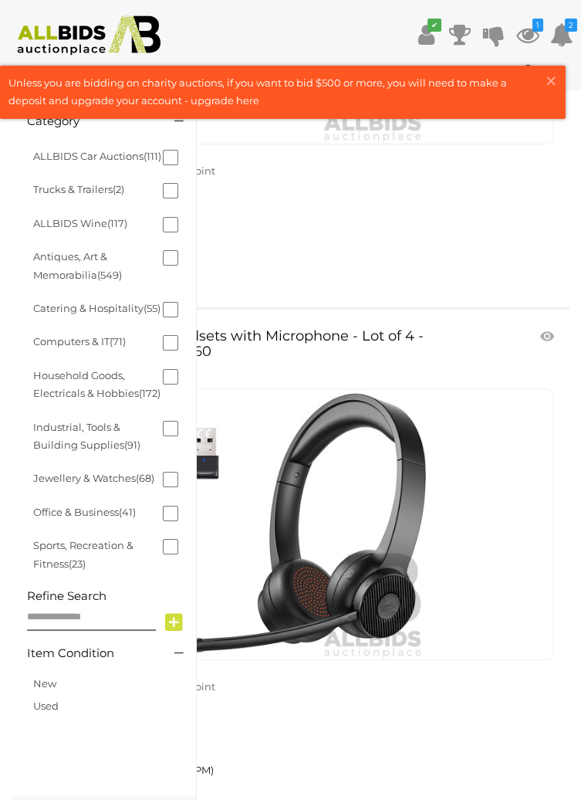
scroll to position [389, 0]
click at [81, 631] on input "text" at bounding box center [91, 617] width 129 height 27
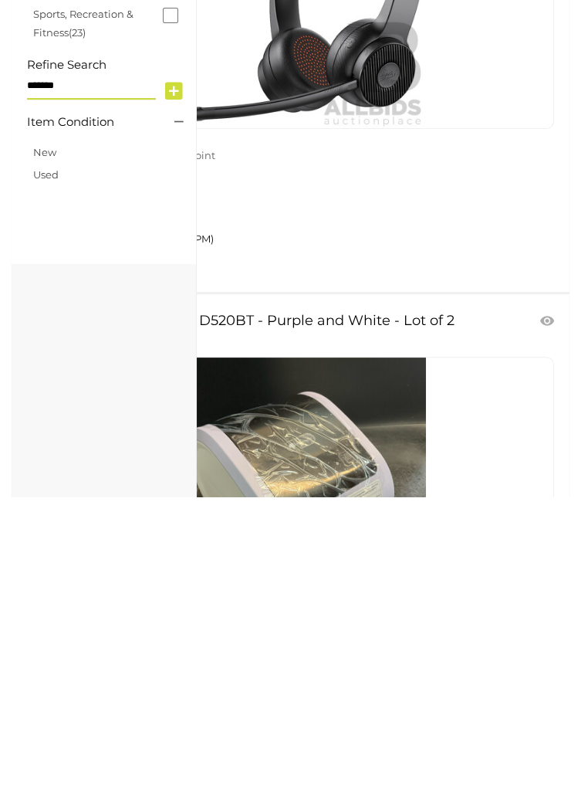
scroll to position [618, 0]
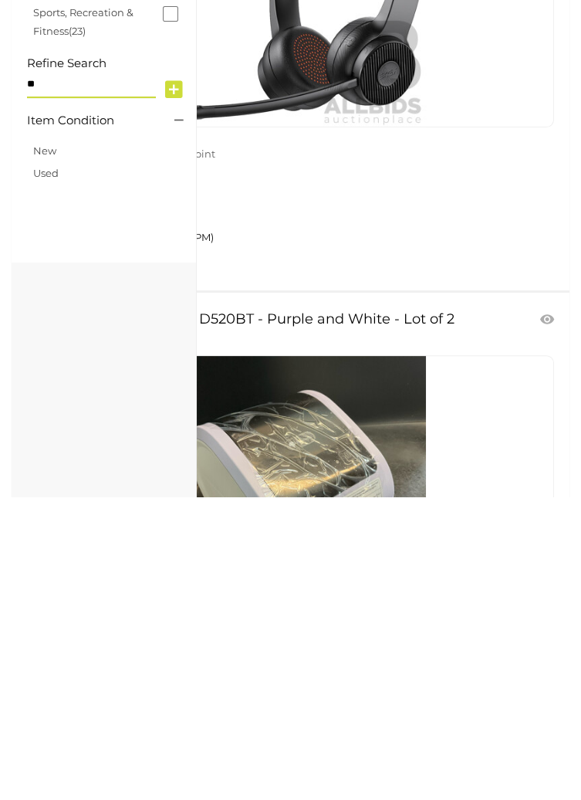
type input "*"
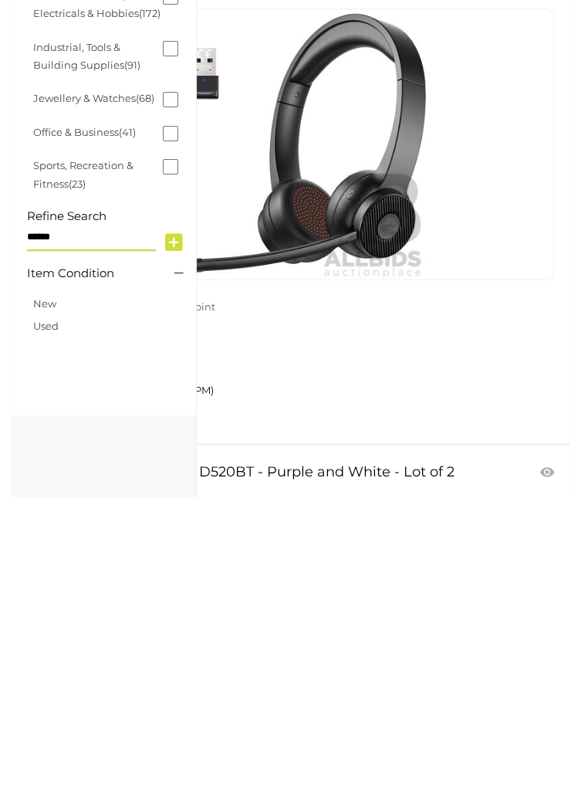
scroll to position [466, 0]
type input "*"
type input "********"
click at [174, 557] on icon at bounding box center [174, 545] width 18 height 23
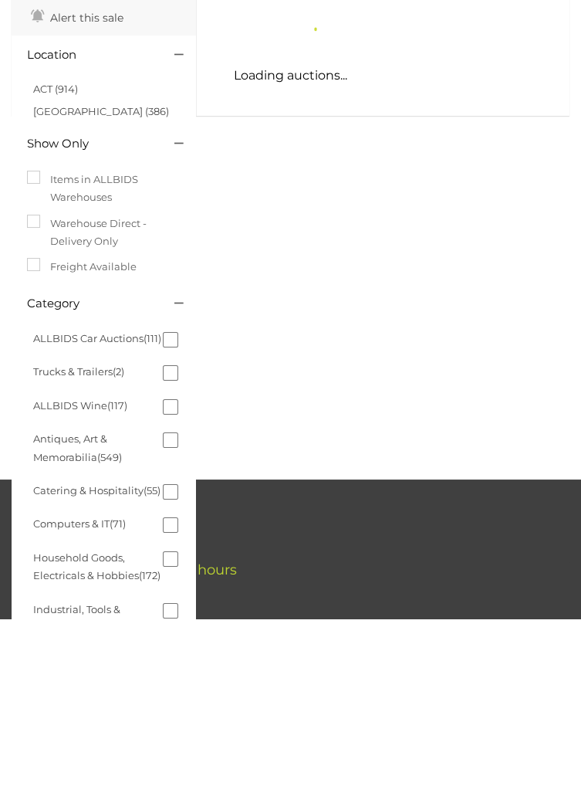
scroll to position [26, 0]
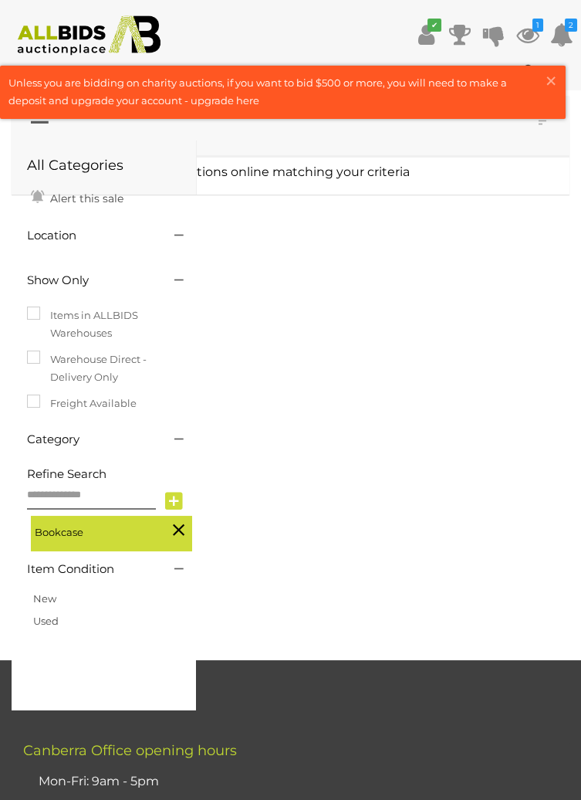
click at [143, 523] on span "Bookcase" at bounding box center [93, 531] width 116 height 22
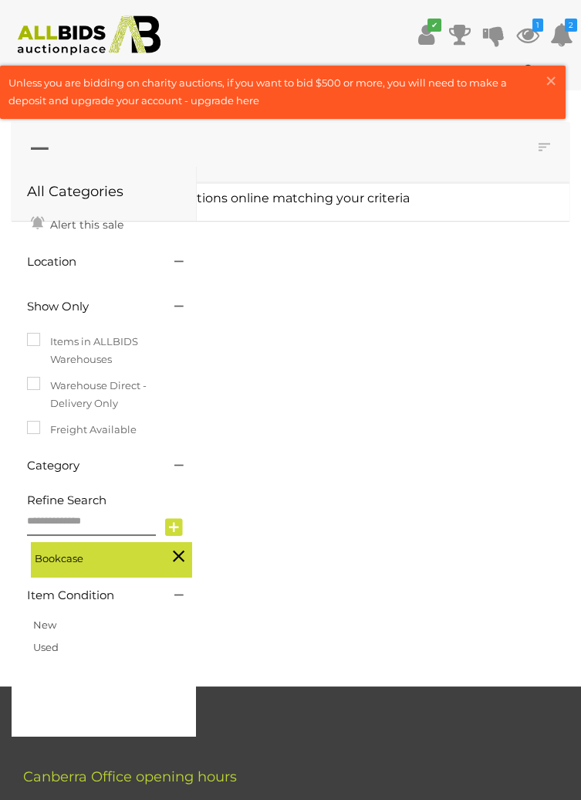
click at [46, 155] on icon at bounding box center [40, 149] width 18 height 30
